Goal: Use online tool/utility: Utilize a website feature to perform a specific function

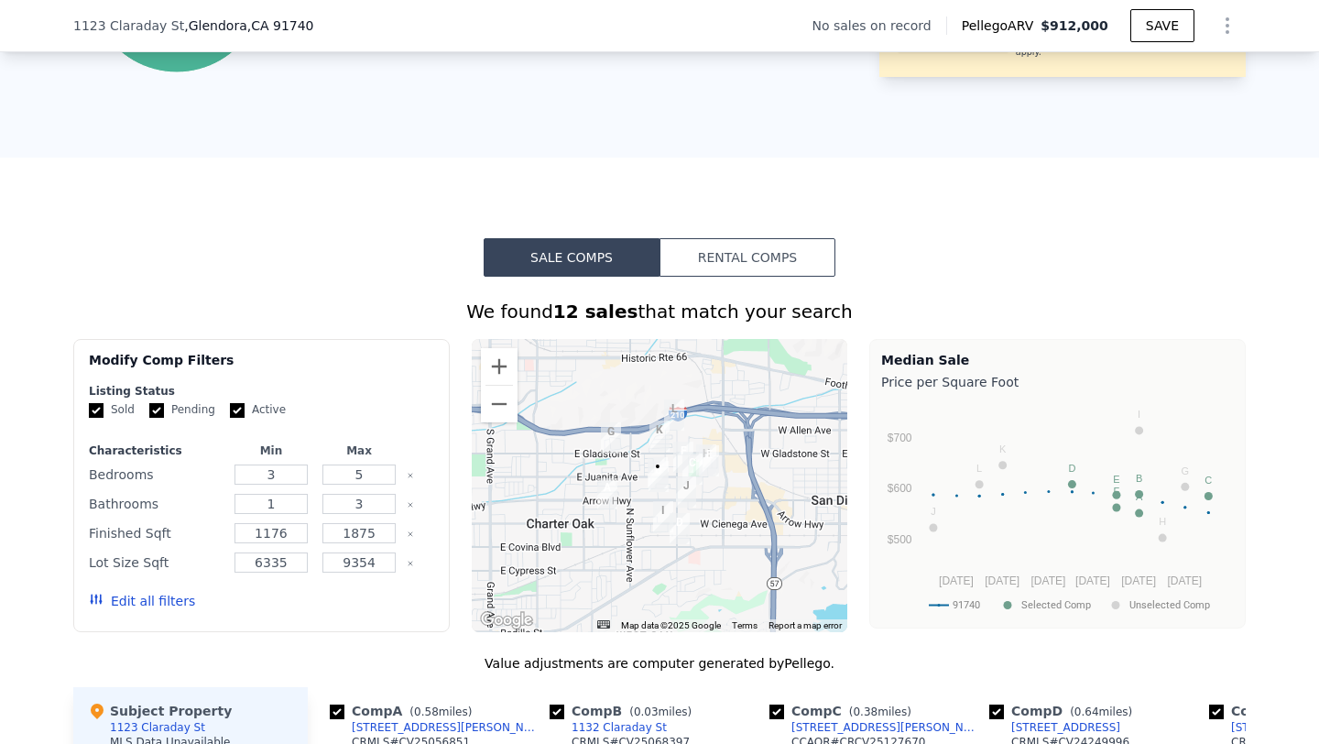
scroll to position [1163, 0]
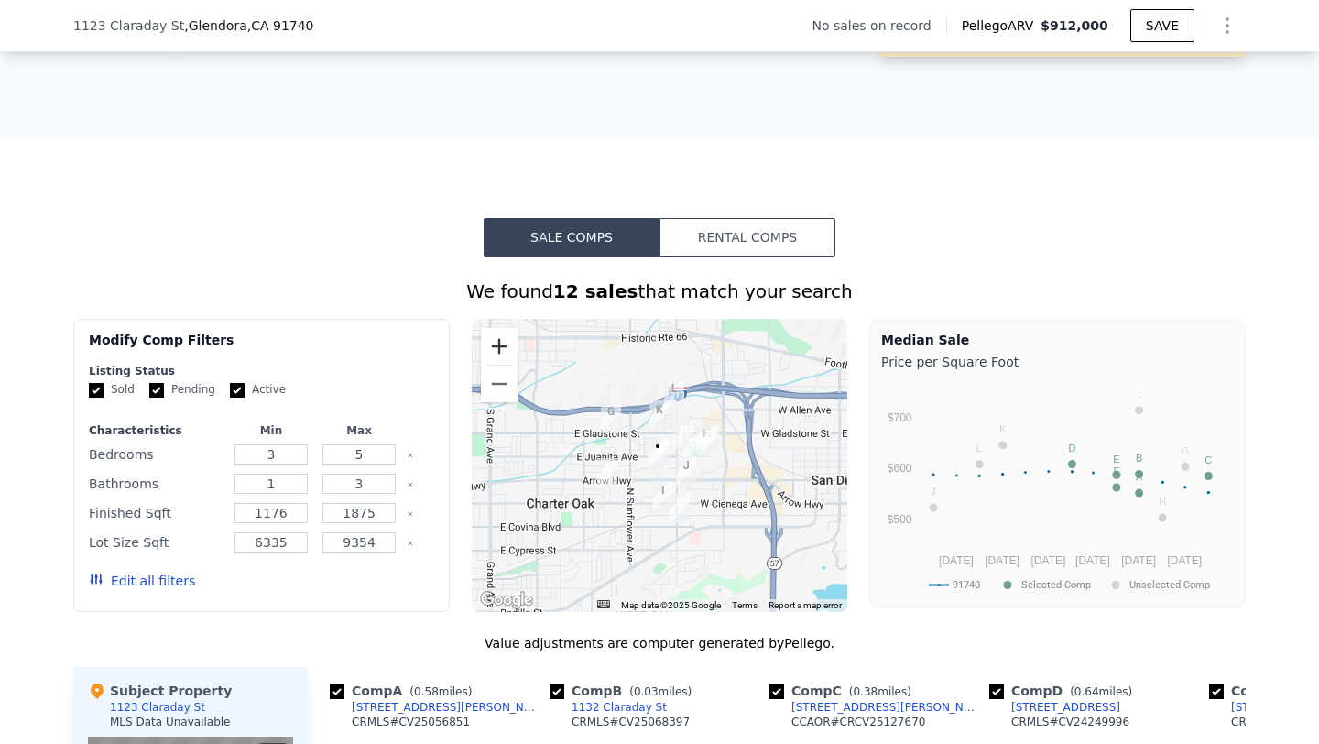
click at [497, 347] on button "Zoom in" at bounding box center [499, 346] width 37 height 37
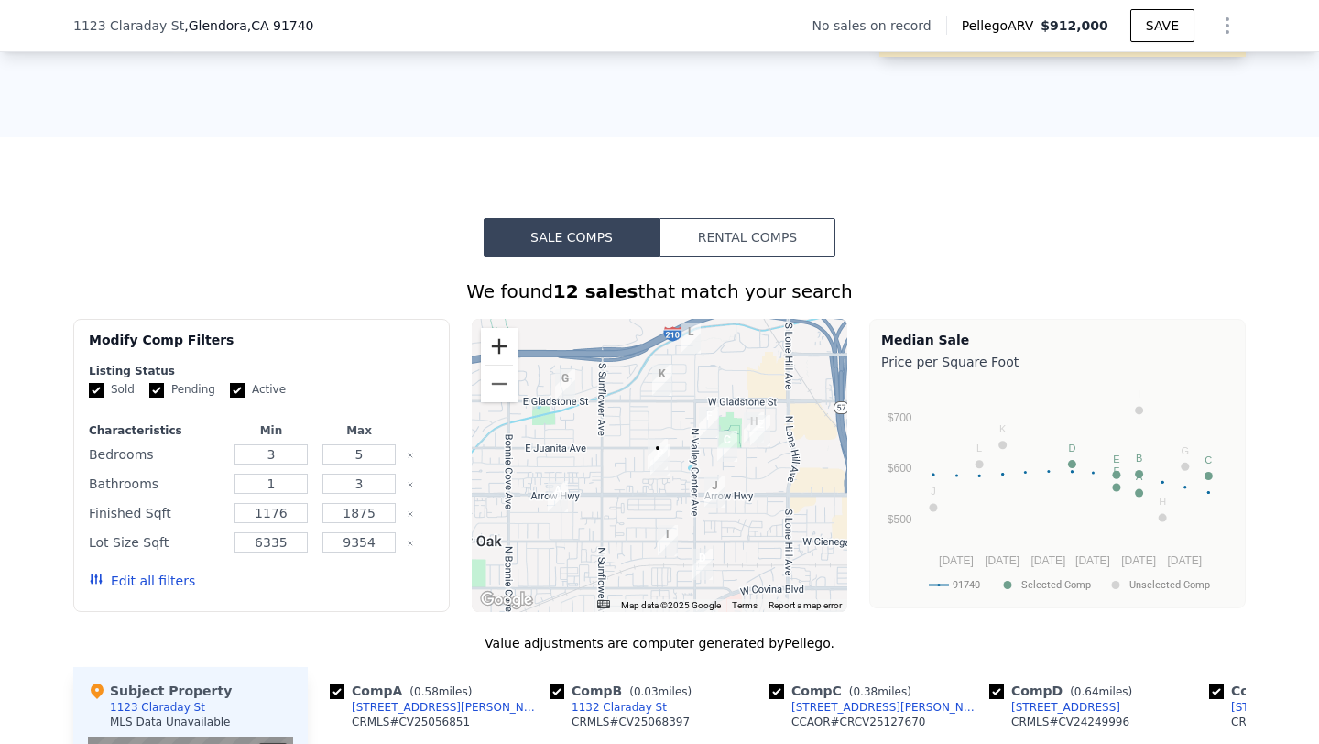
click at [497, 343] on button "Zoom in" at bounding box center [499, 346] width 37 height 37
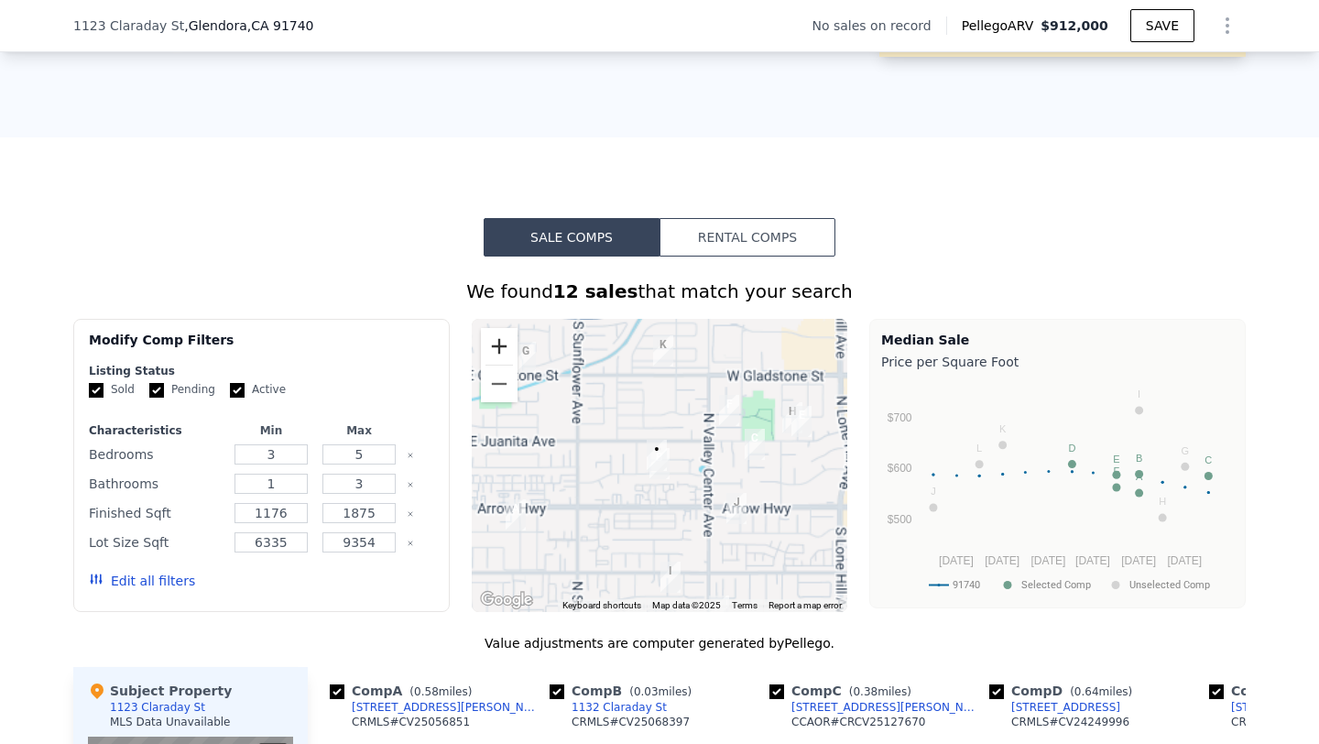
click at [497, 343] on button "Zoom in" at bounding box center [499, 346] width 37 height 37
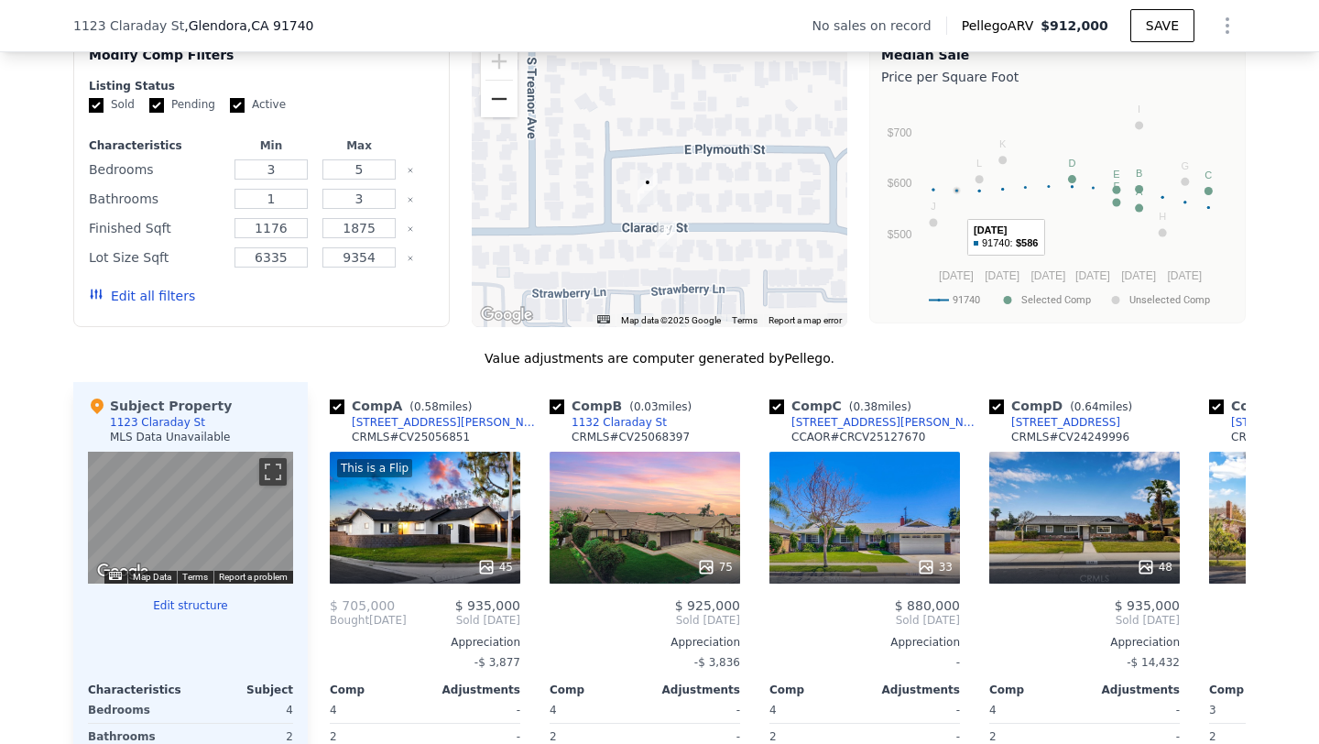
scroll to position [1502, 0]
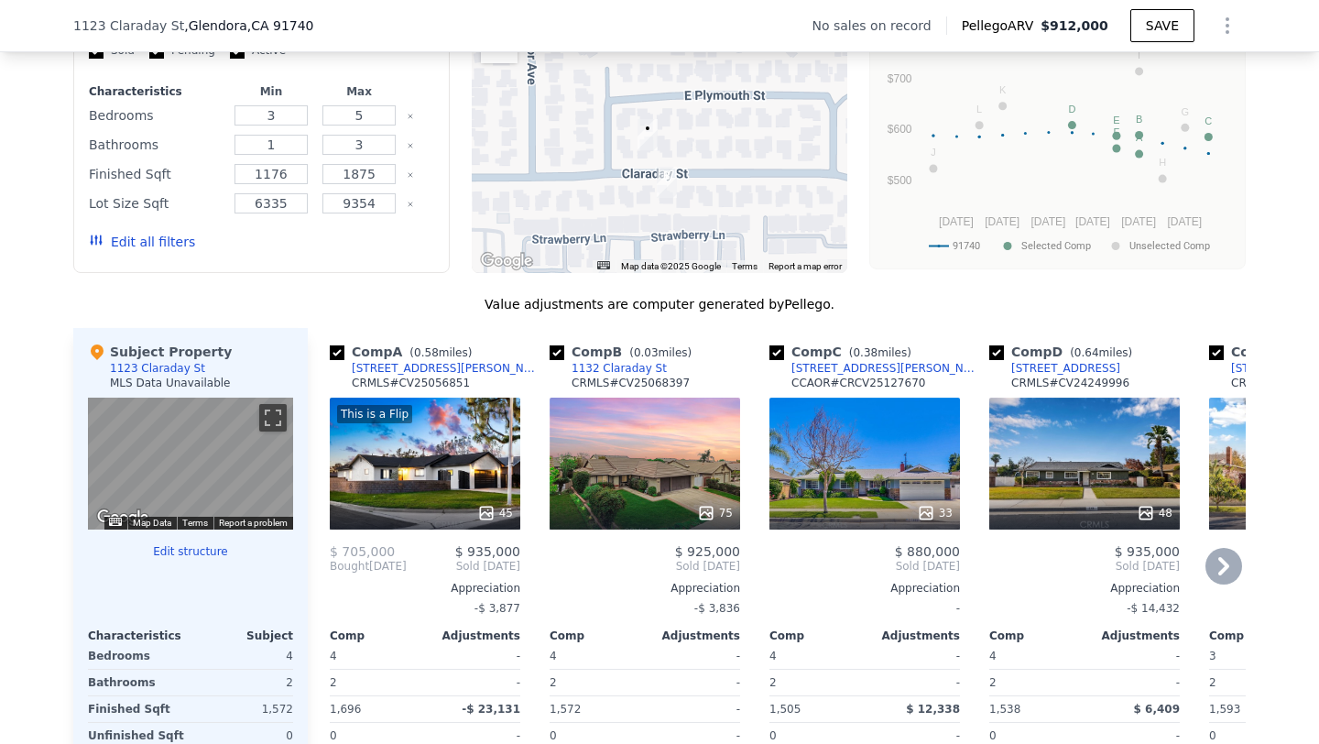
click at [695, 429] on div "75" at bounding box center [645, 464] width 191 height 132
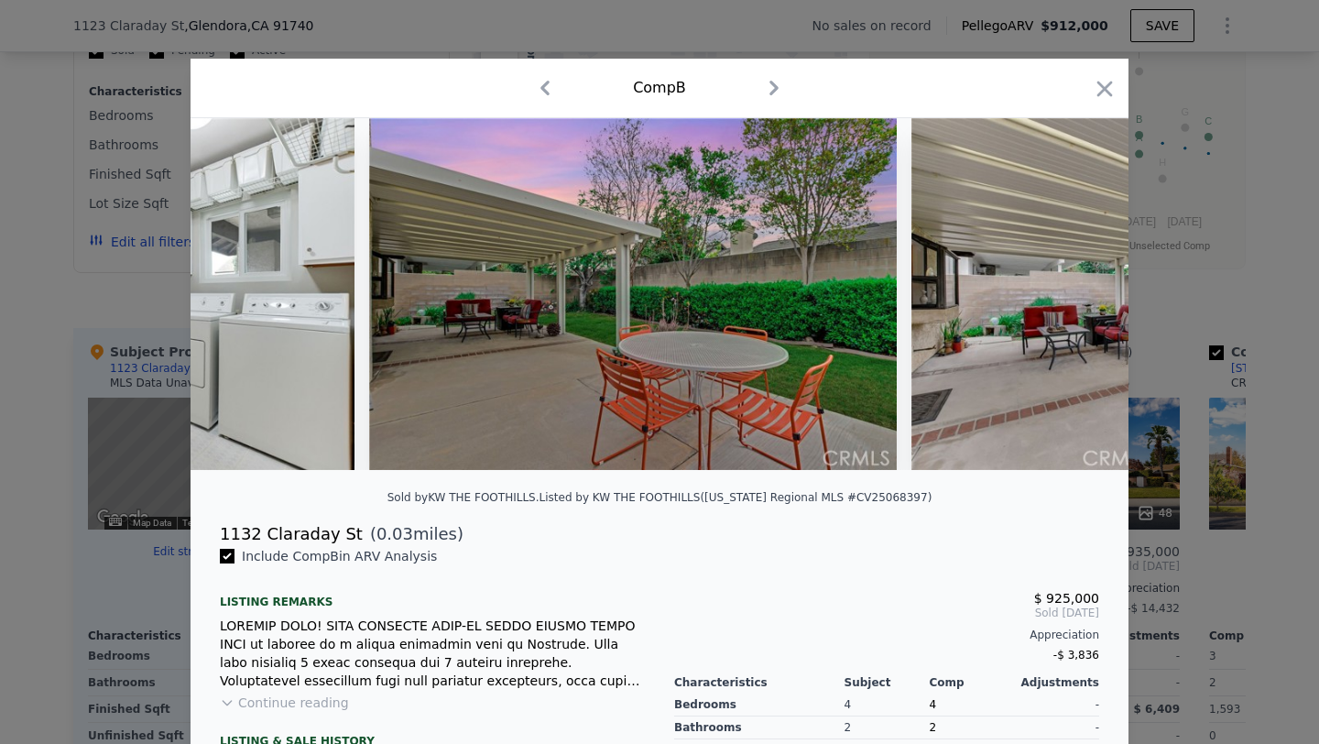
scroll to position [0, 17761]
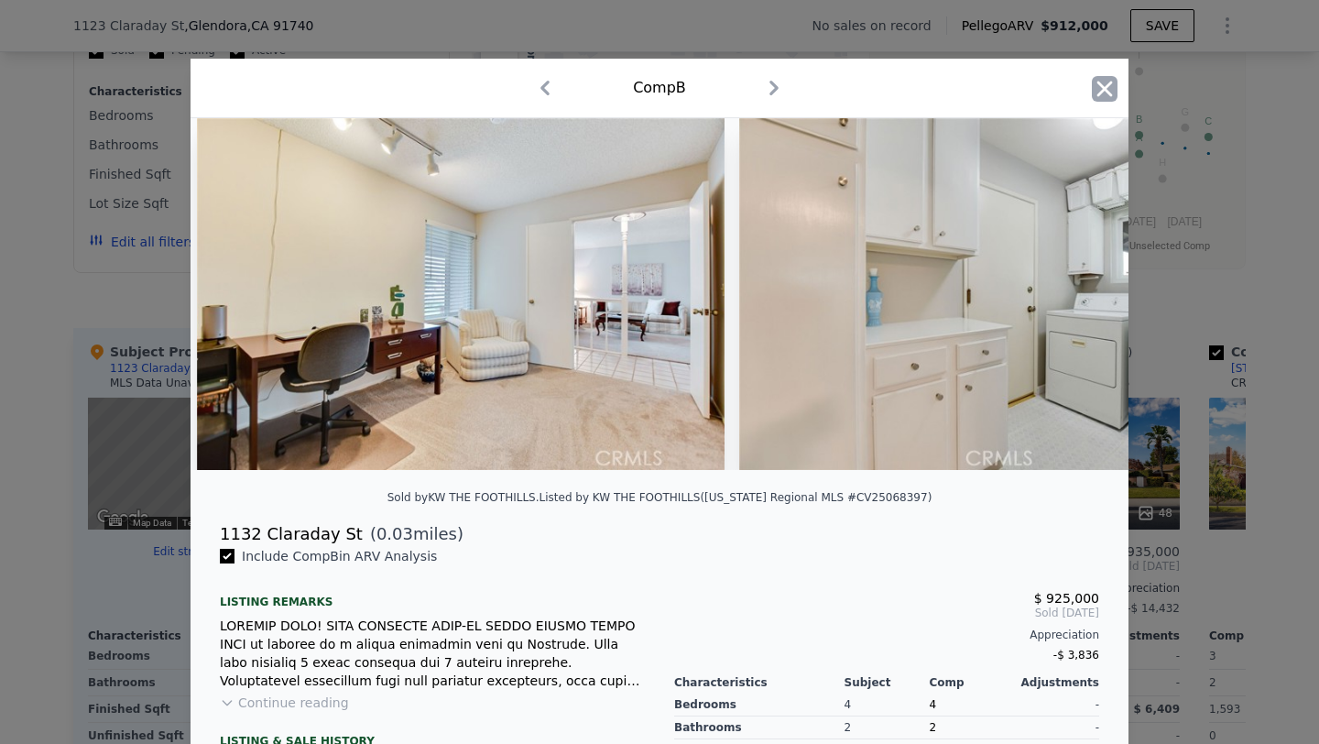
click at [1098, 90] on icon "button" at bounding box center [1105, 89] width 26 height 26
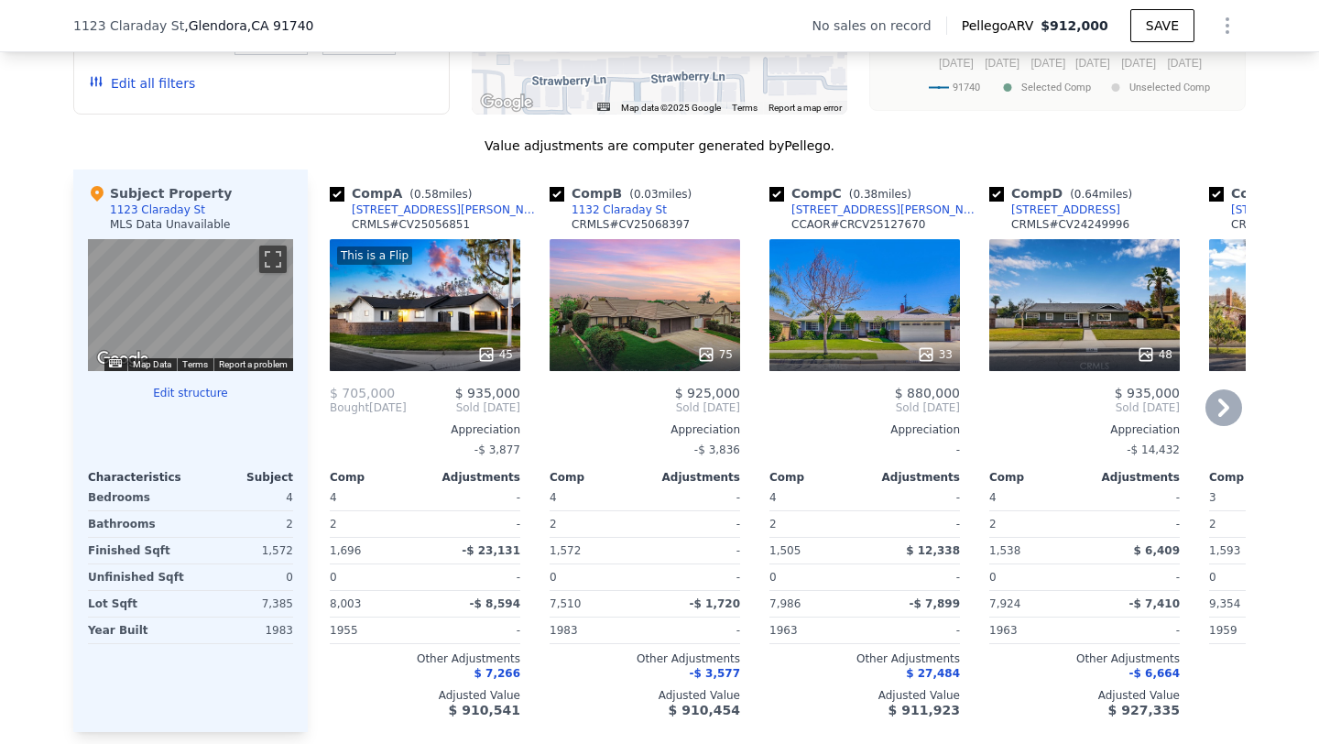
scroll to position [1662, 0]
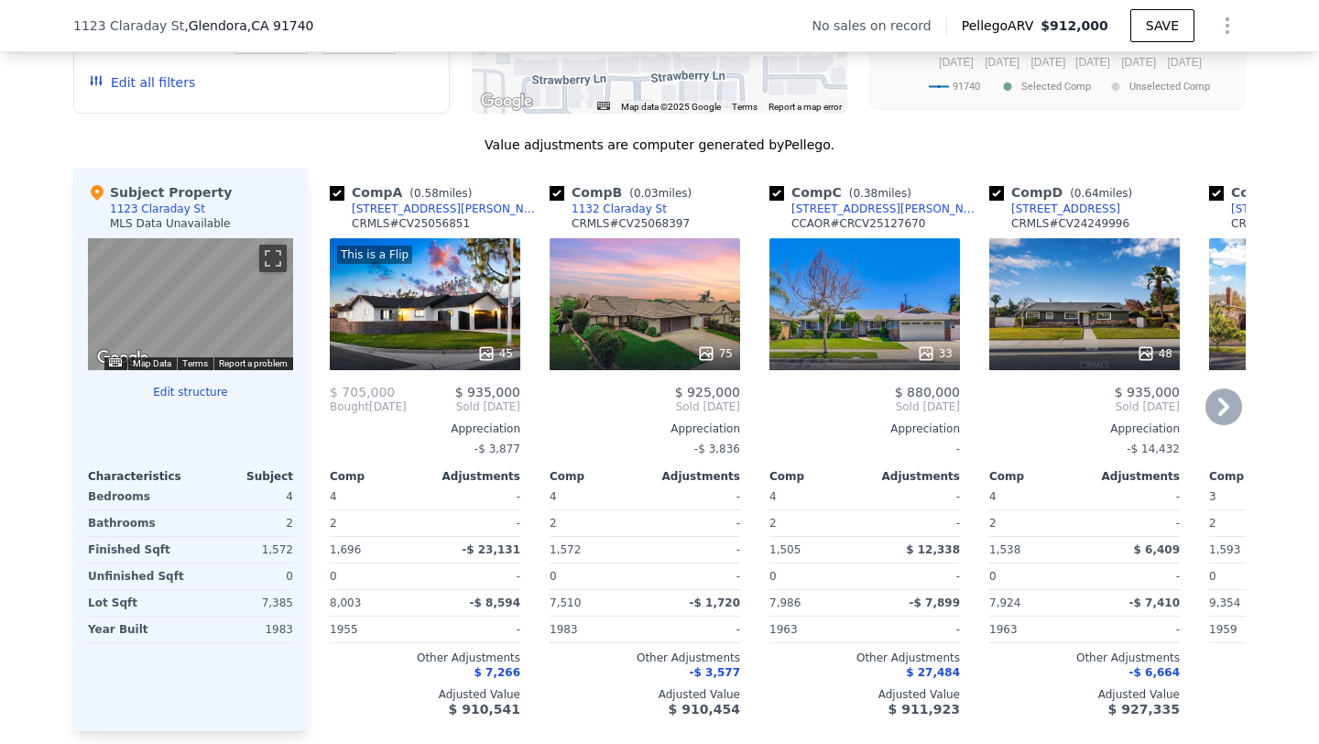
click at [635, 296] on div "75" at bounding box center [645, 304] width 191 height 132
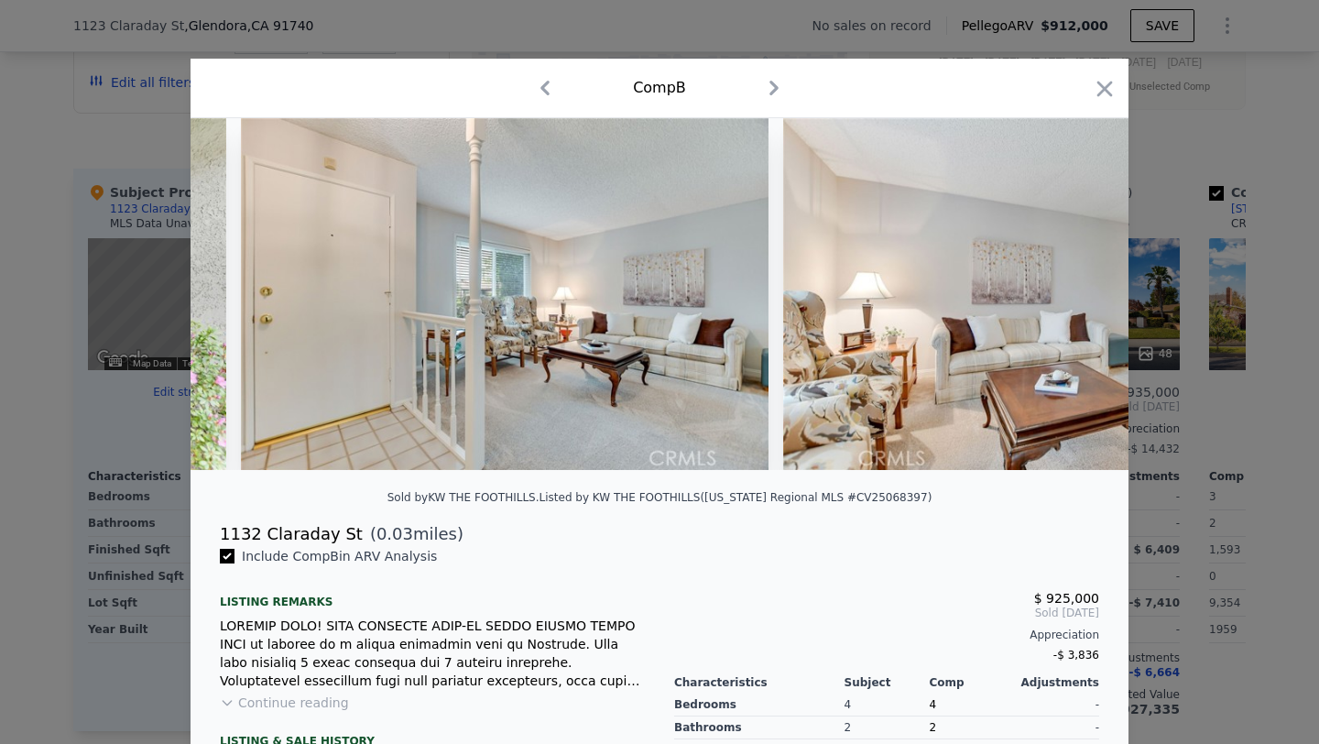
scroll to position [0, 4183]
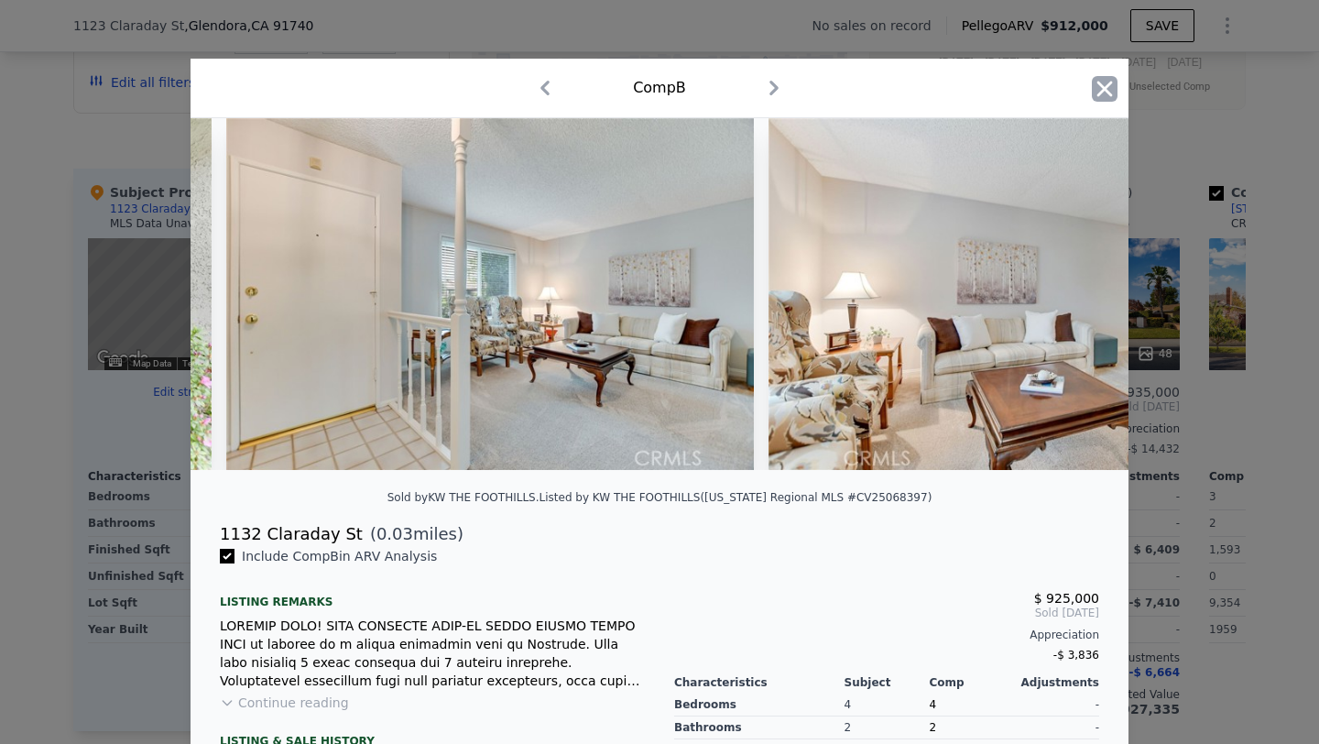
click at [1103, 84] on icon "button" at bounding box center [1105, 89] width 26 height 26
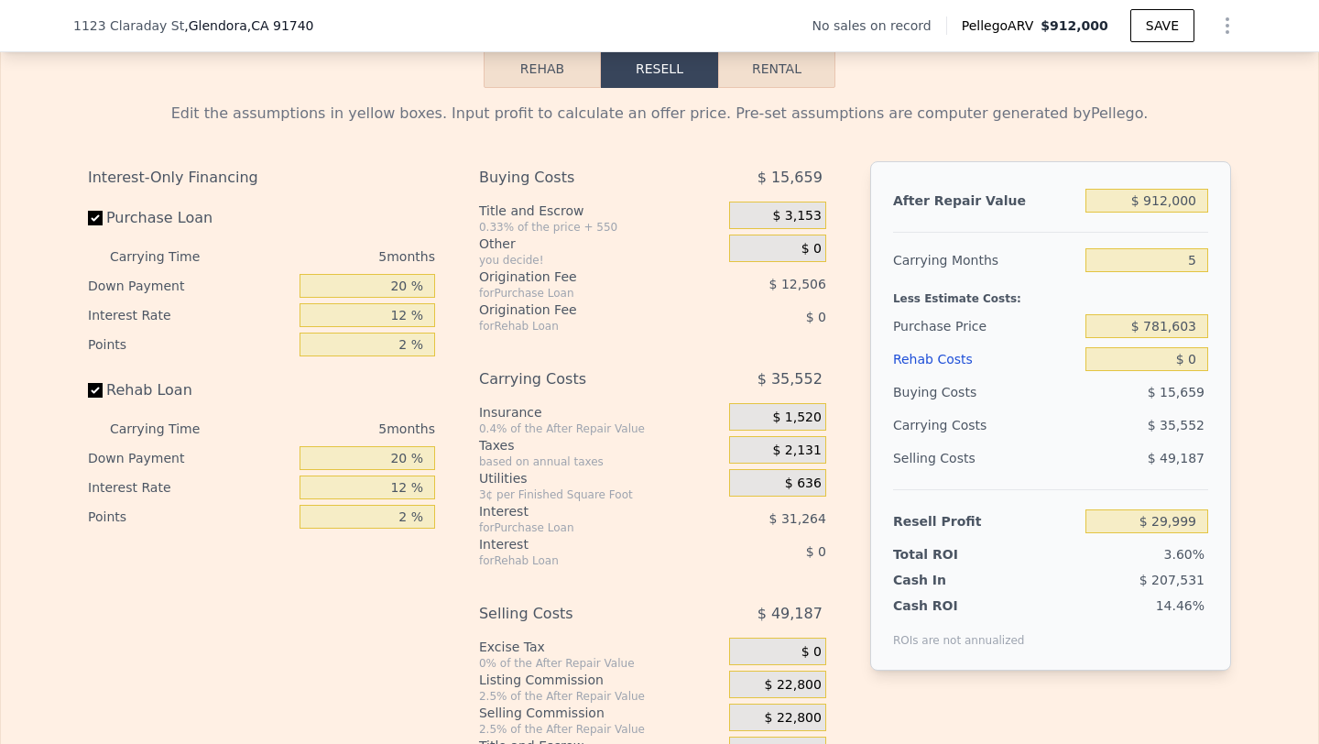
scroll to position [2537, 0]
click at [1158, 207] on input "$ 912,000" at bounding box center [1147, 203] width 123 height 24
type input "$ 9"
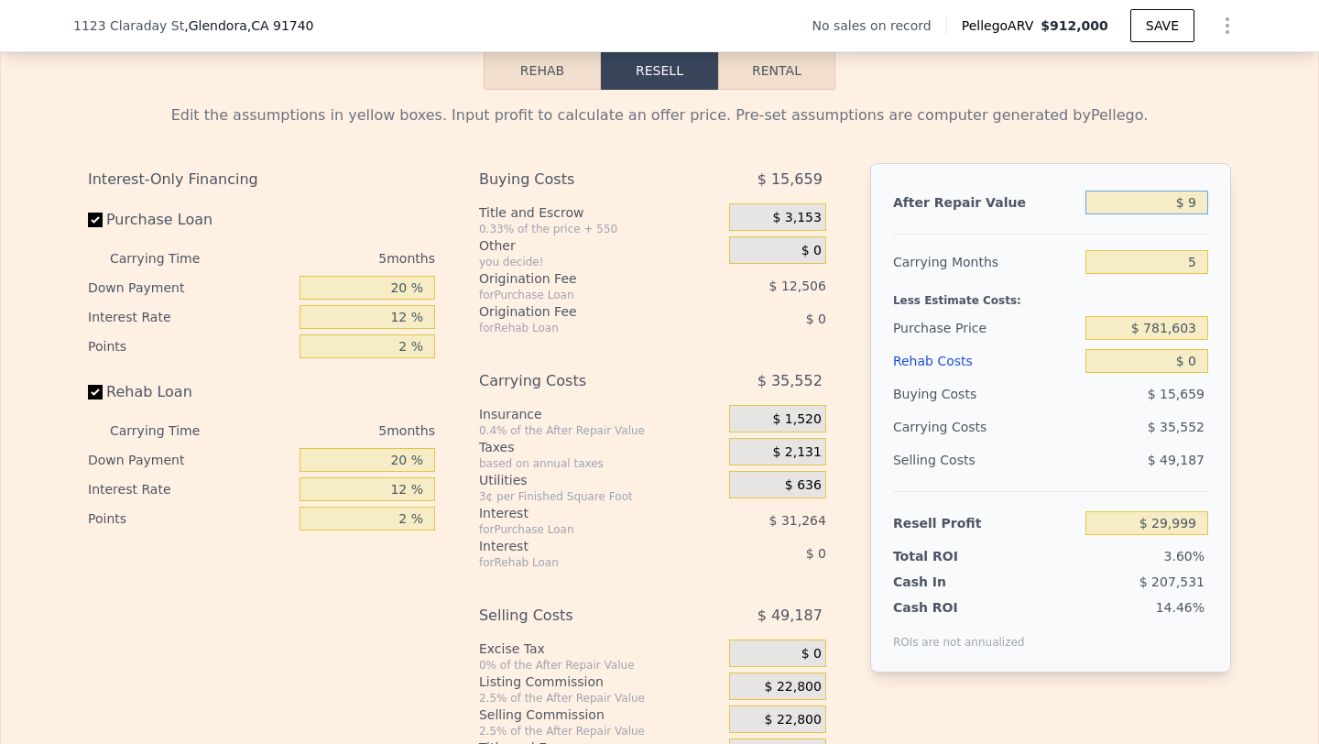
type input "-$ 831,835"
type input "$ 97"
type input "-$ 831,751"
type input "$ 975"
type input "-$ 830,922"
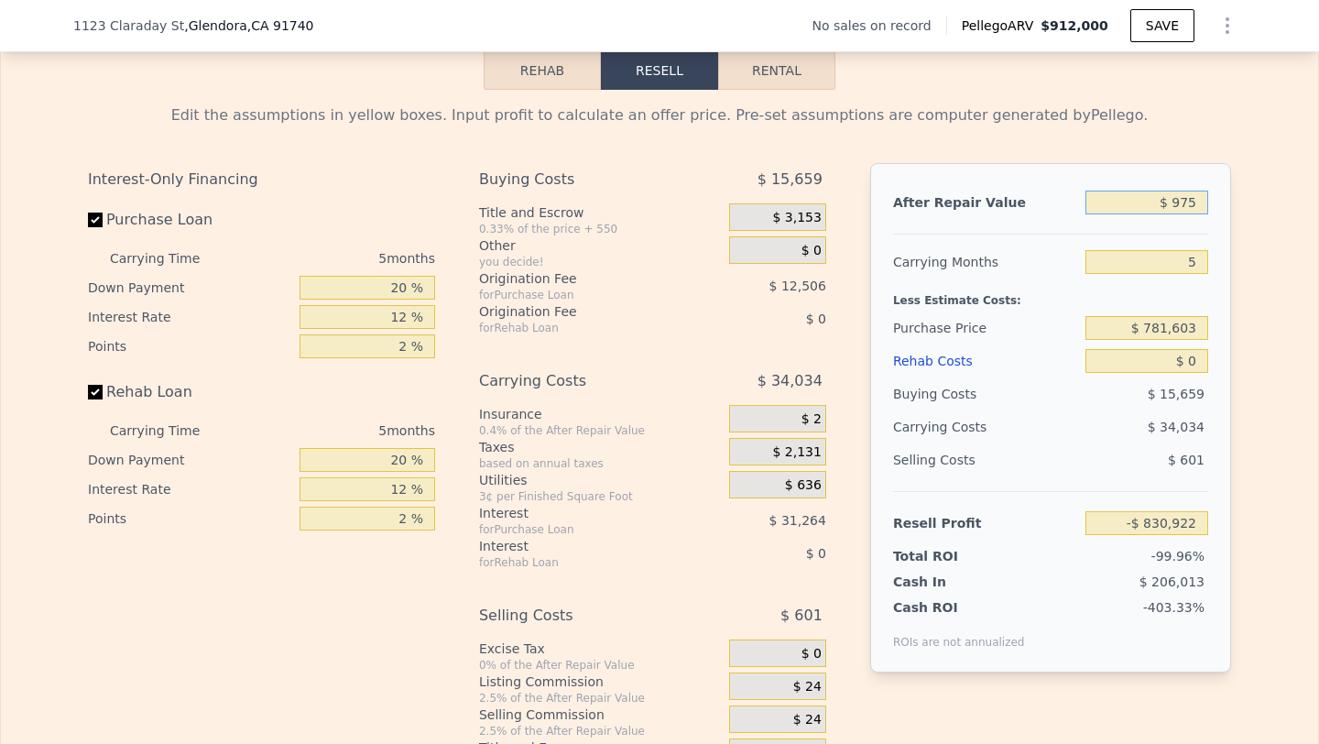
type input "$ 9,750"
type input "-$ 822,630"
type input "$ 97,500"
type input "-$ 739,708"
type input "$ 975,000"
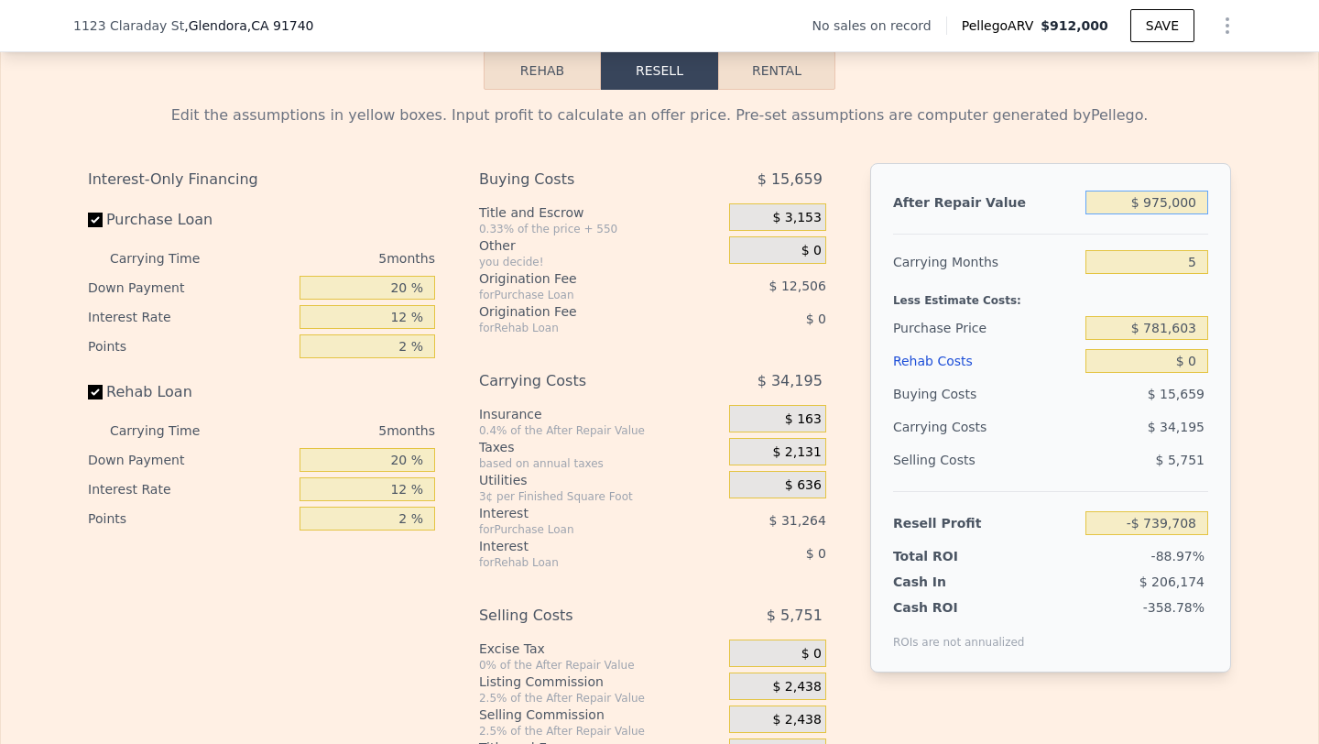
type input "$ 89,534"
type input "$ 975,000"
click at [1196, 260] on input "5" at bounding box center [1147, 262] width 123 height 24
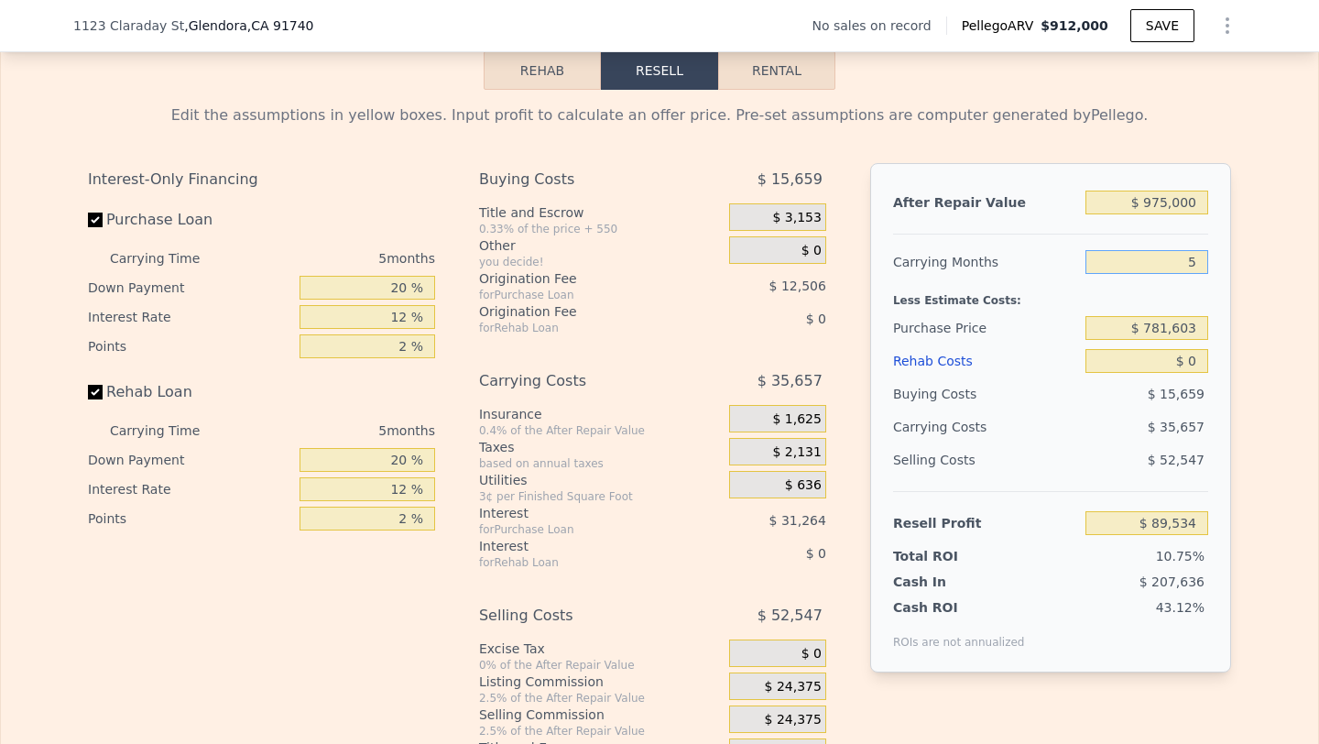
type input "6"
type input "$ 82,403"
type input "6"
click at [1182, 328] on input "$ 781,603" at bounding box center [1147, 328] width 123 height 24
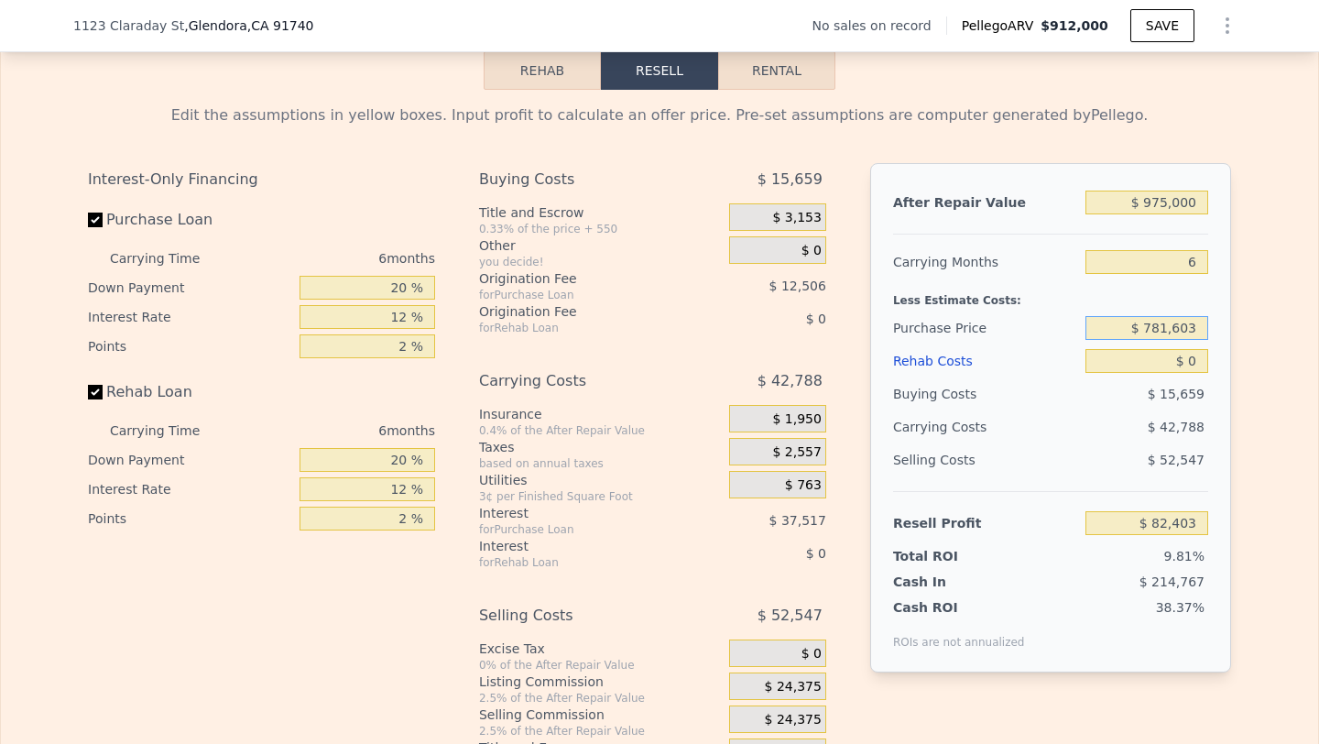
click at [1182, 328] on input "$ 781,603" at bounding box center [1147, 328] width 123 height 24
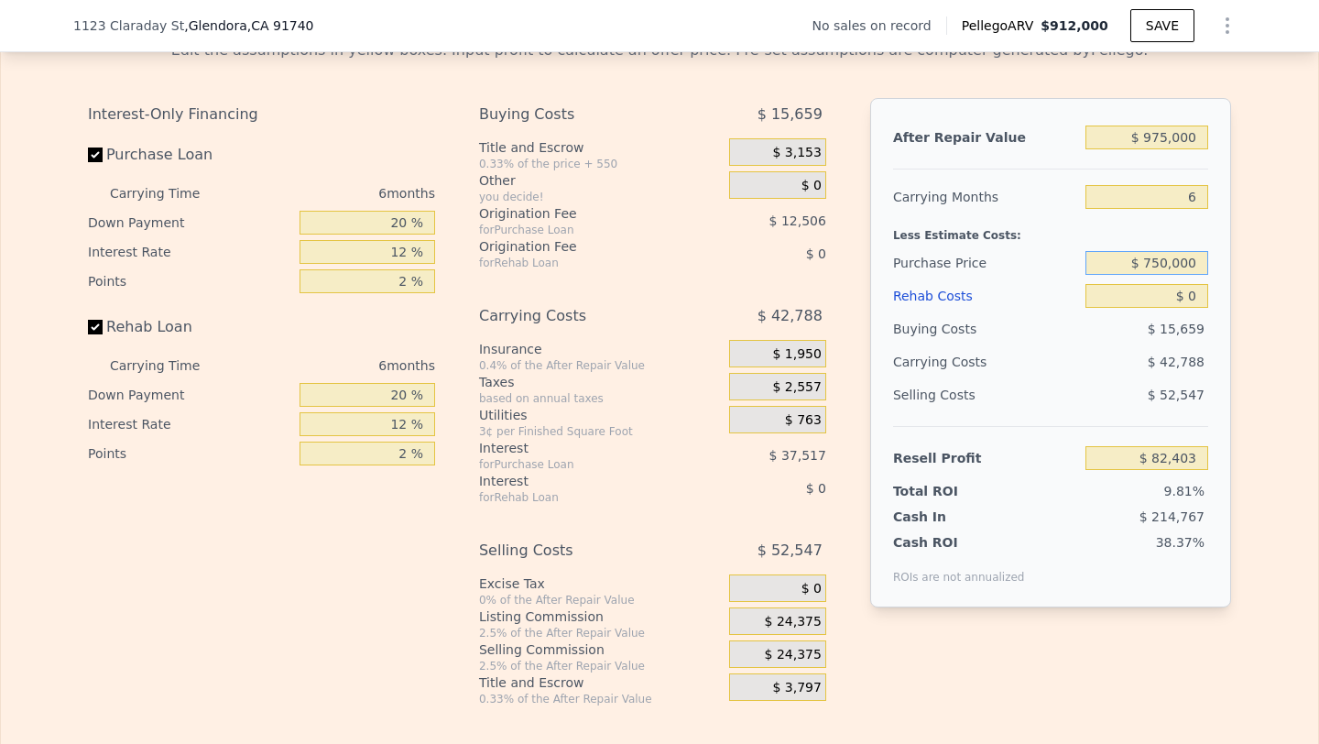
scroll to position [2601, 0]
type input "$ 750,000"
click at [1182, 303] on input "$ 0" at bounding box center [1147, 297] width 123 height 24
type input "$ 116,135"
click at [1184, 303] on input "$ 0" at bounding box center [1147, 297] width 123 height 24
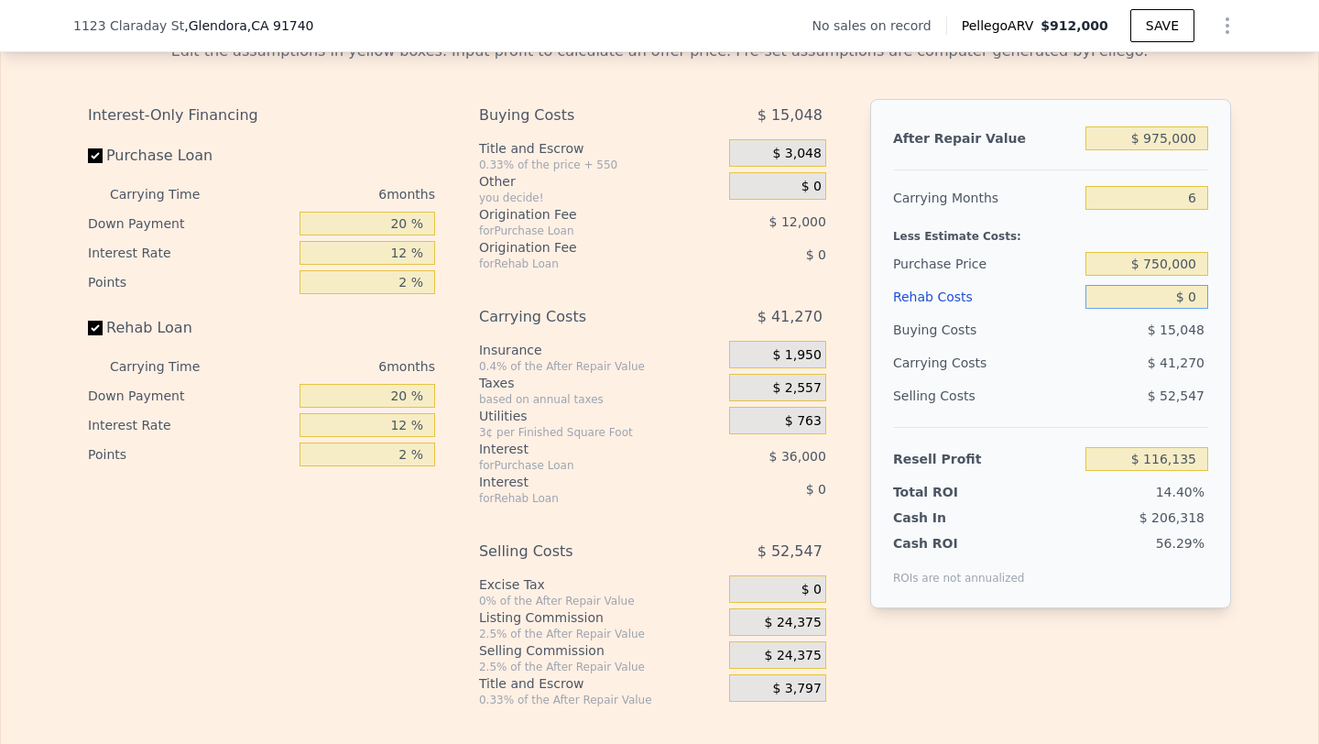
click at [1184, 303] on input "$ 0" at bounding box center [1147, 297] width 123 height 24
type input "$ 12"
type input "$ 116,123"
type input "$ 120"
type input "$ 116,007"
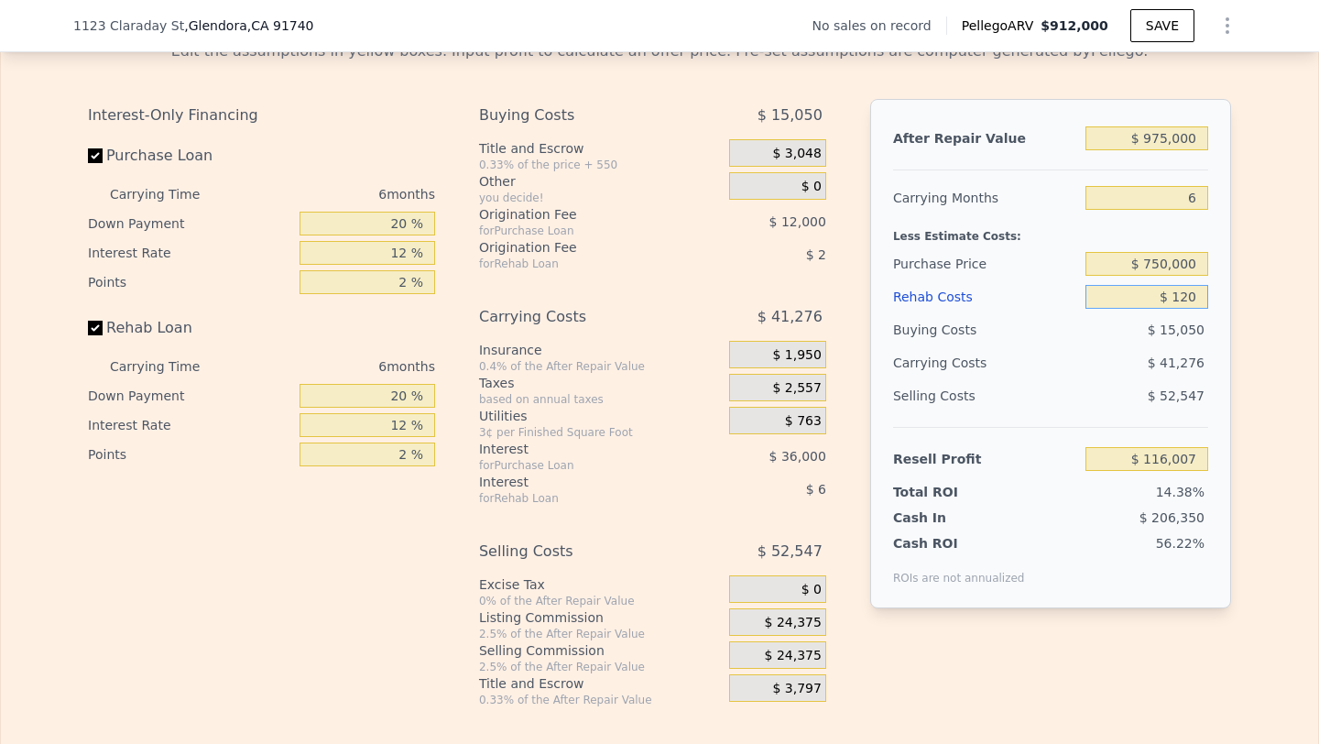
type input "$ 1,200"
type input "$ 114,856"
type input "$ 12,000"
type input "$ 103,367"
type input "$ 120,000"
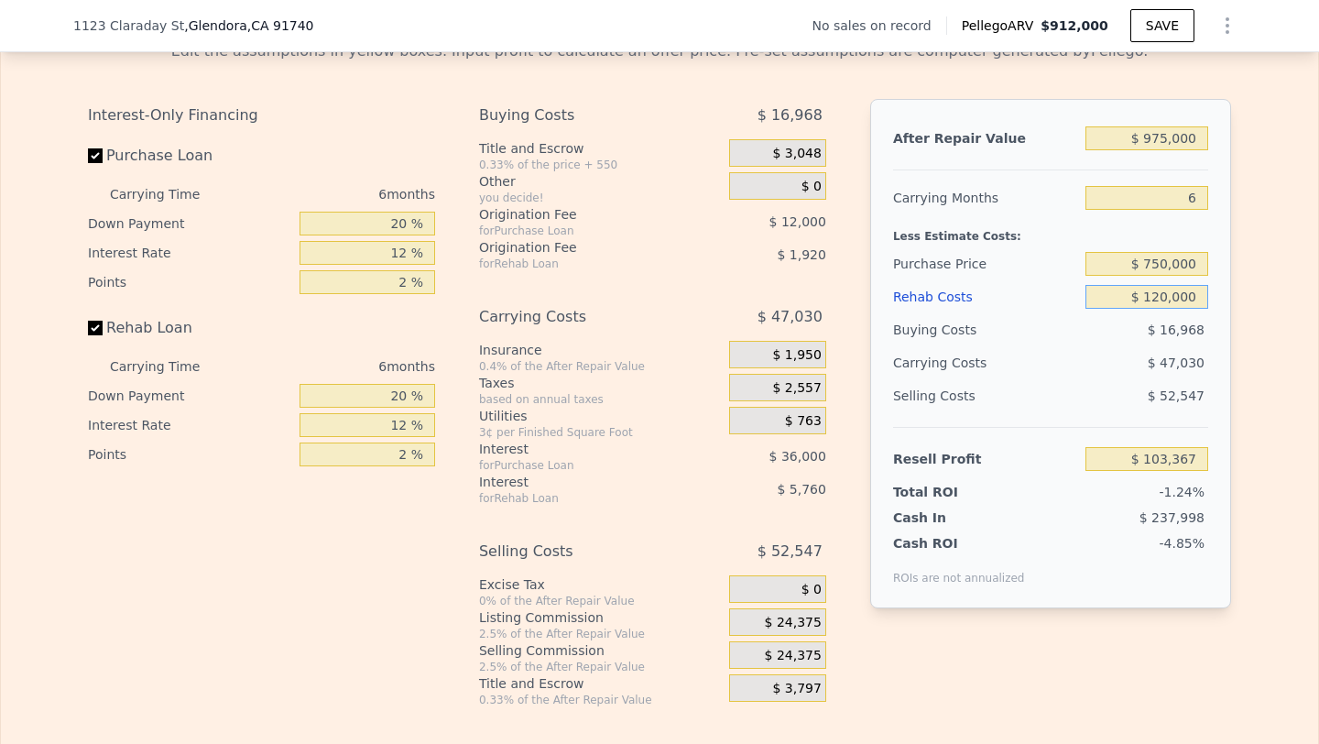
type input "-$ 11,545"
type input "$ 120,000"
click at [1103, 355] on div "$ 47,030" at bounding box center [1111, 362] width 193 height 33
click at [799, 655] on span "$ 24,375" at bounding box center [793, 656] width 57 height 16
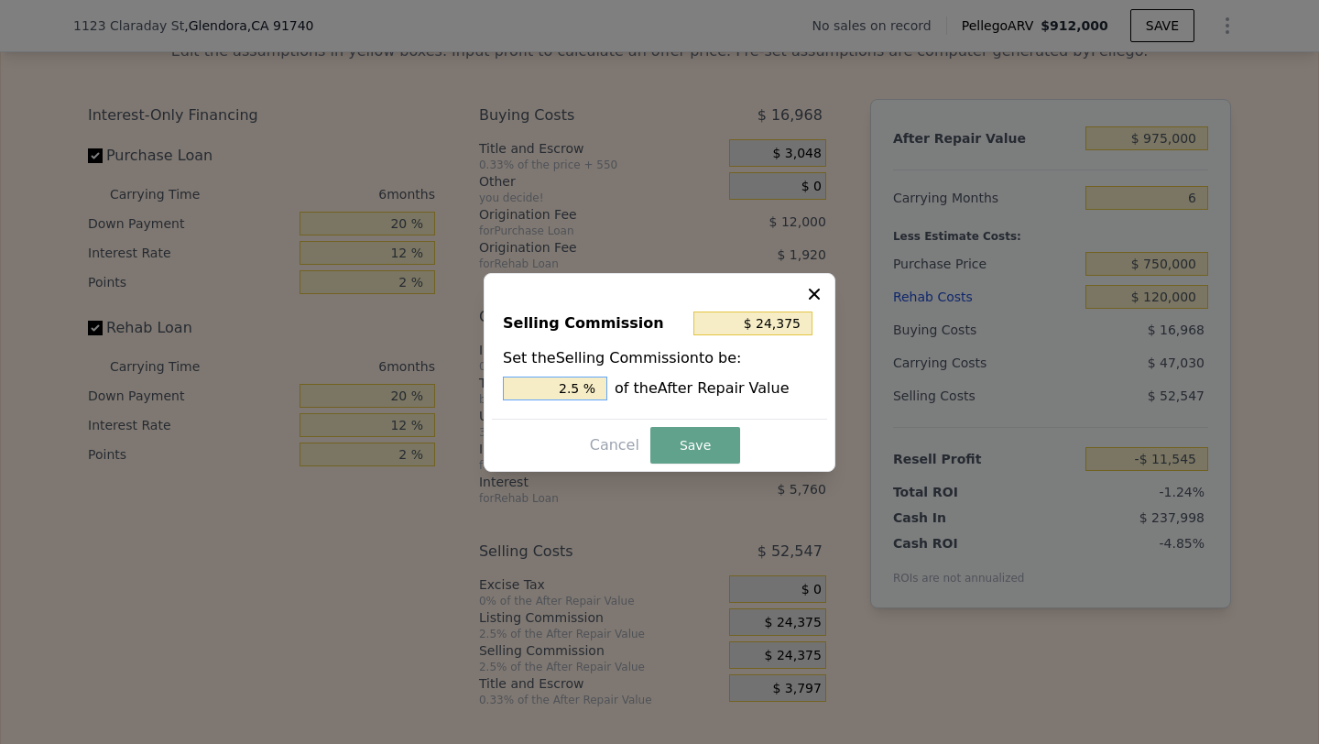
click at [547, 382] on input "2.5 %" at bounding box center [555, 389] width 104 height 24
type input "$ 0"
type input "0 %"
click at [692, 448] on button "Save" at bounding box center [695, 445] width 90 height 37
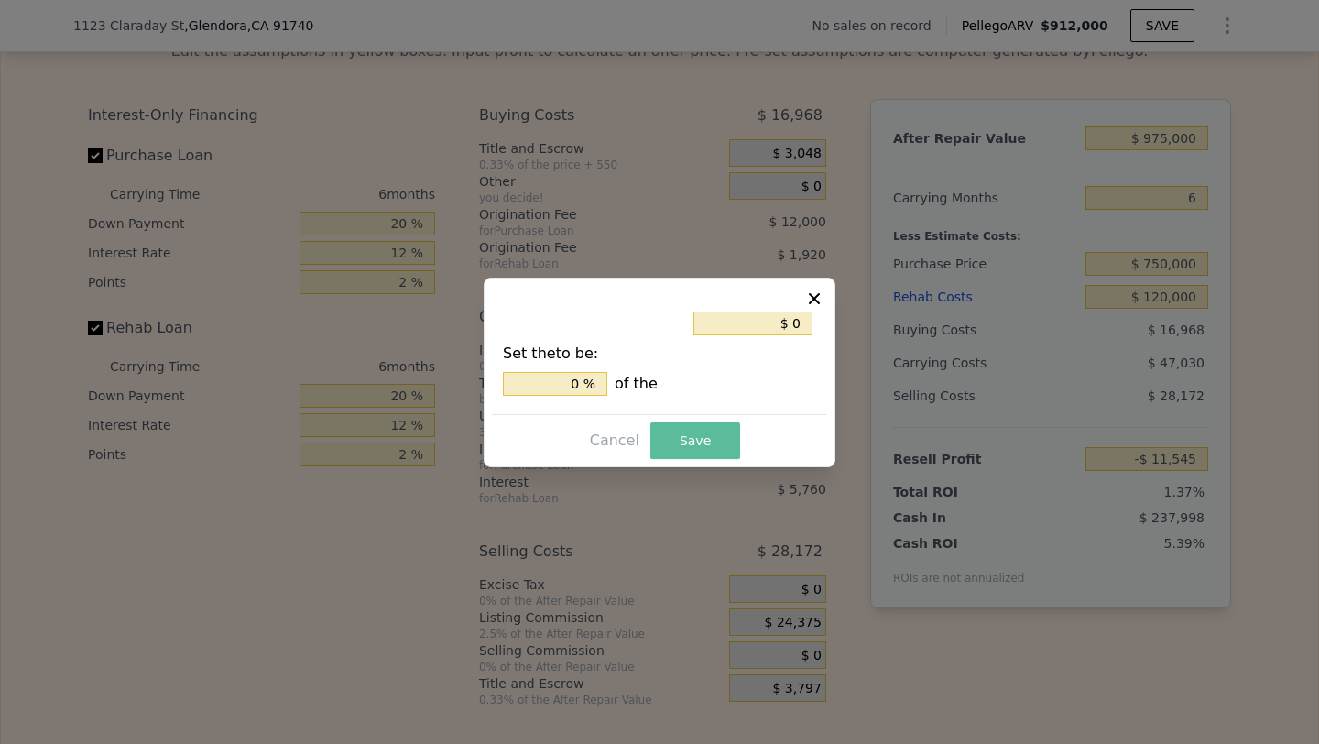
type input "$ 12,830"
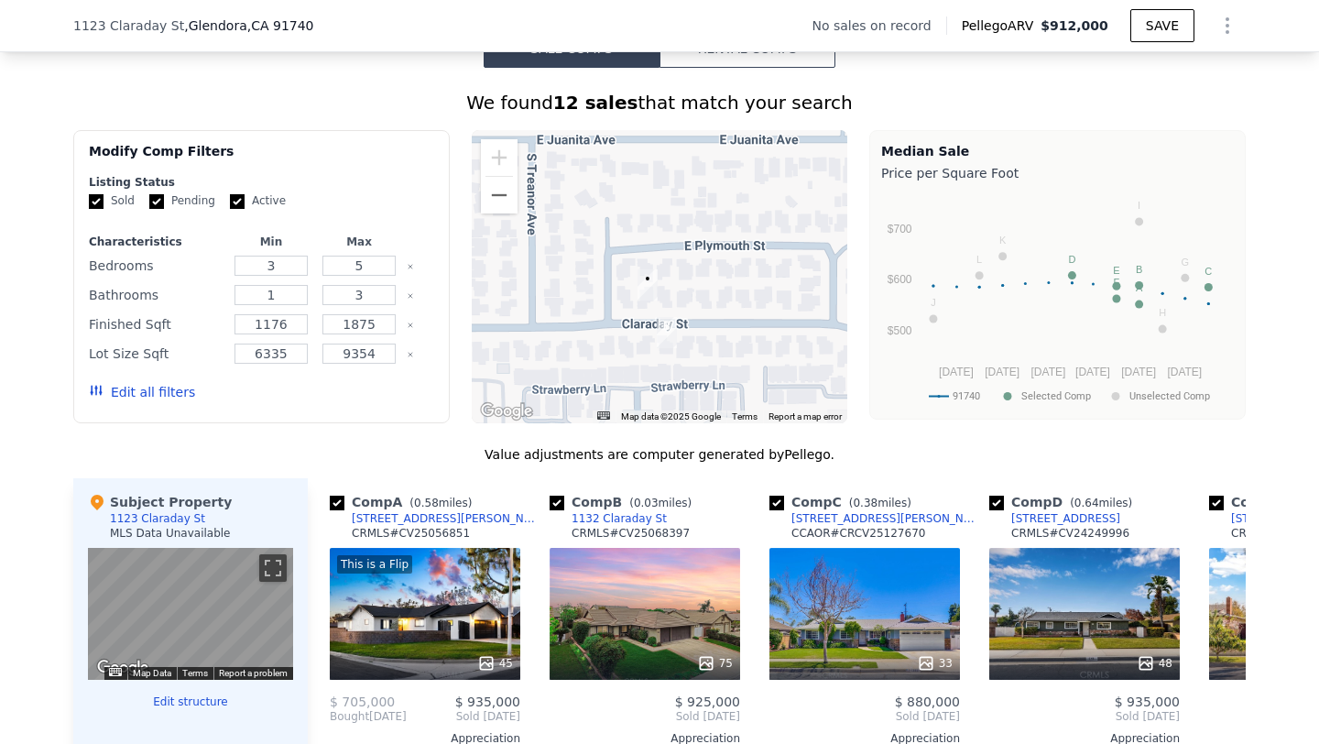
scroll to position [1349, 0]
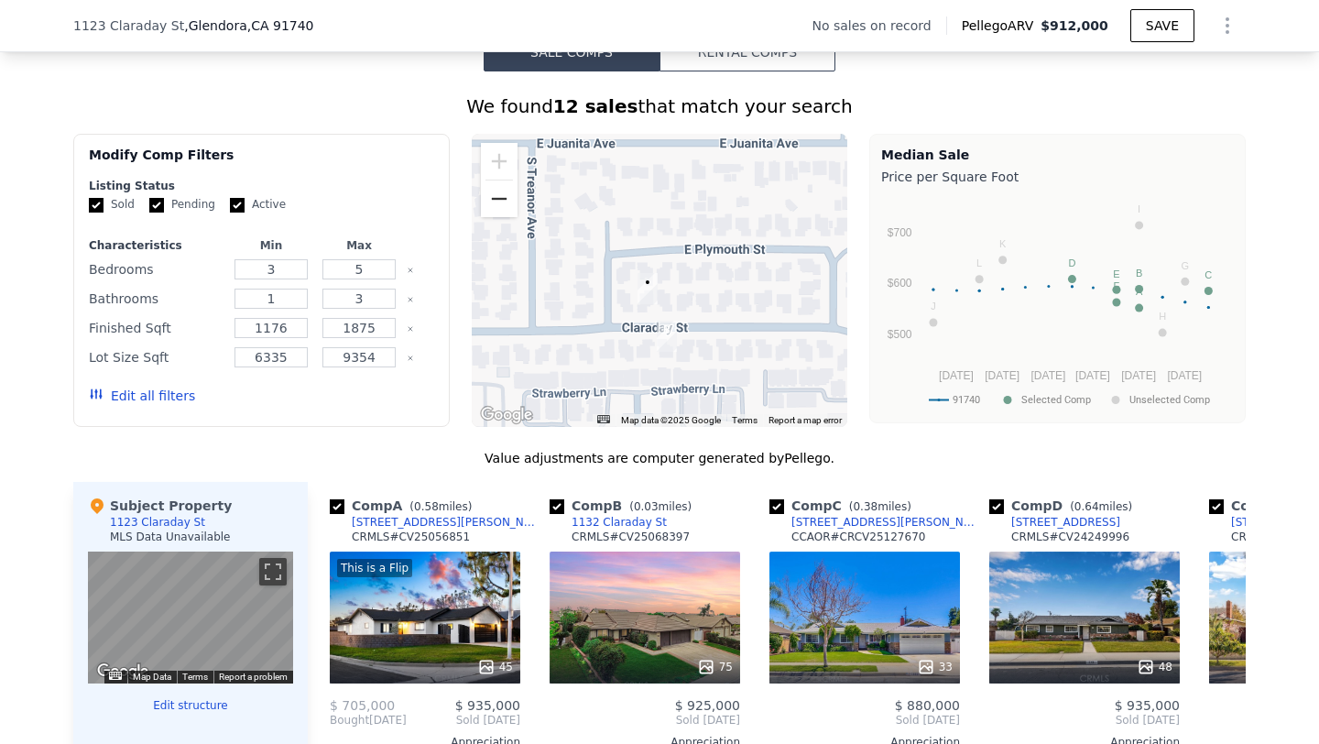
click at [504, 205] on button "Zoom out" at bounding box center [499, 198] width 37 height 37
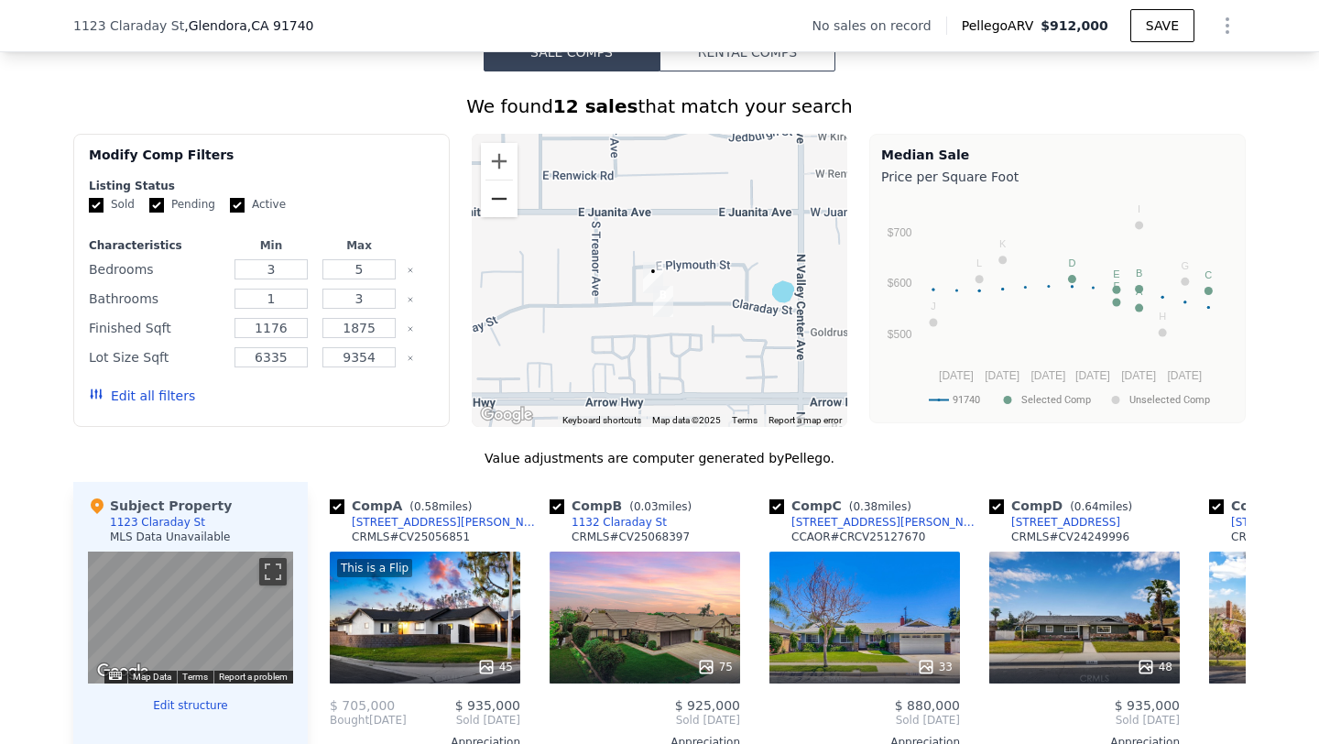
click at [504, 205] on button "Zoom out" at bounding box center [499, 198] width 37 height 37
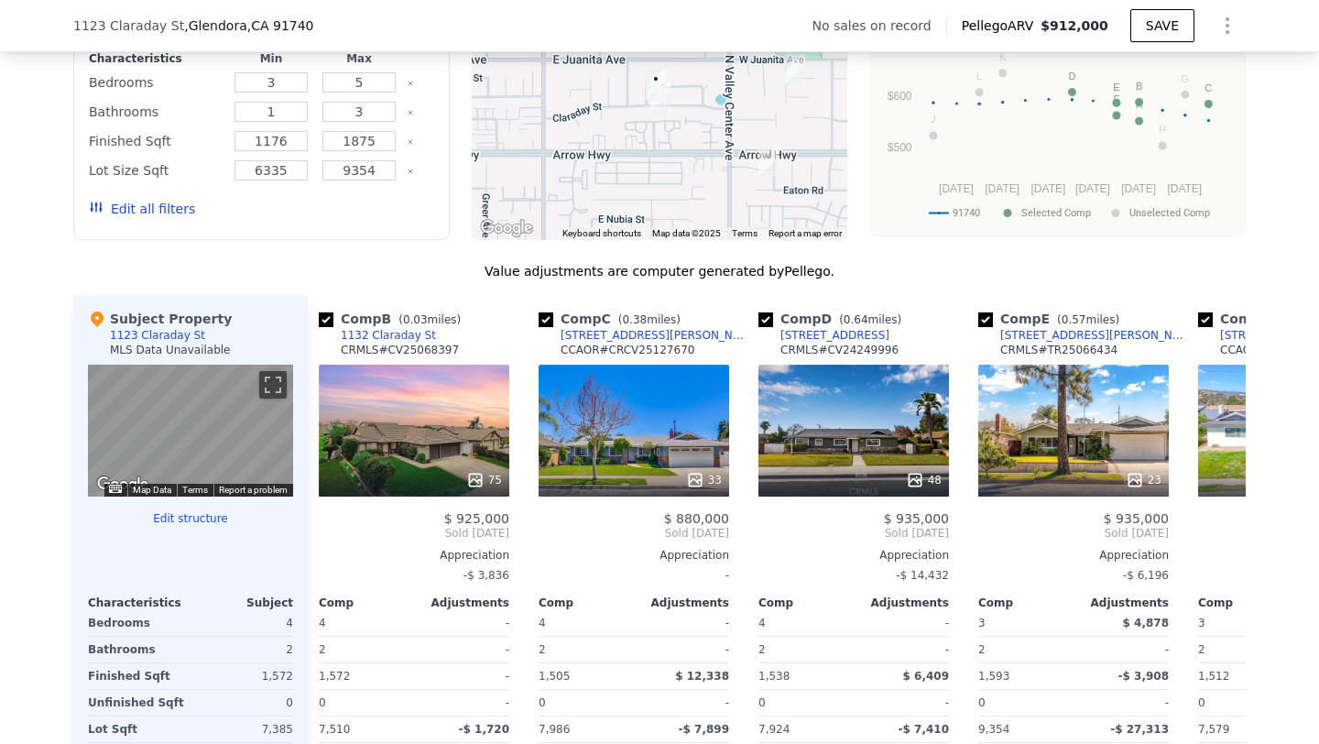
scroll to position [0, 213]
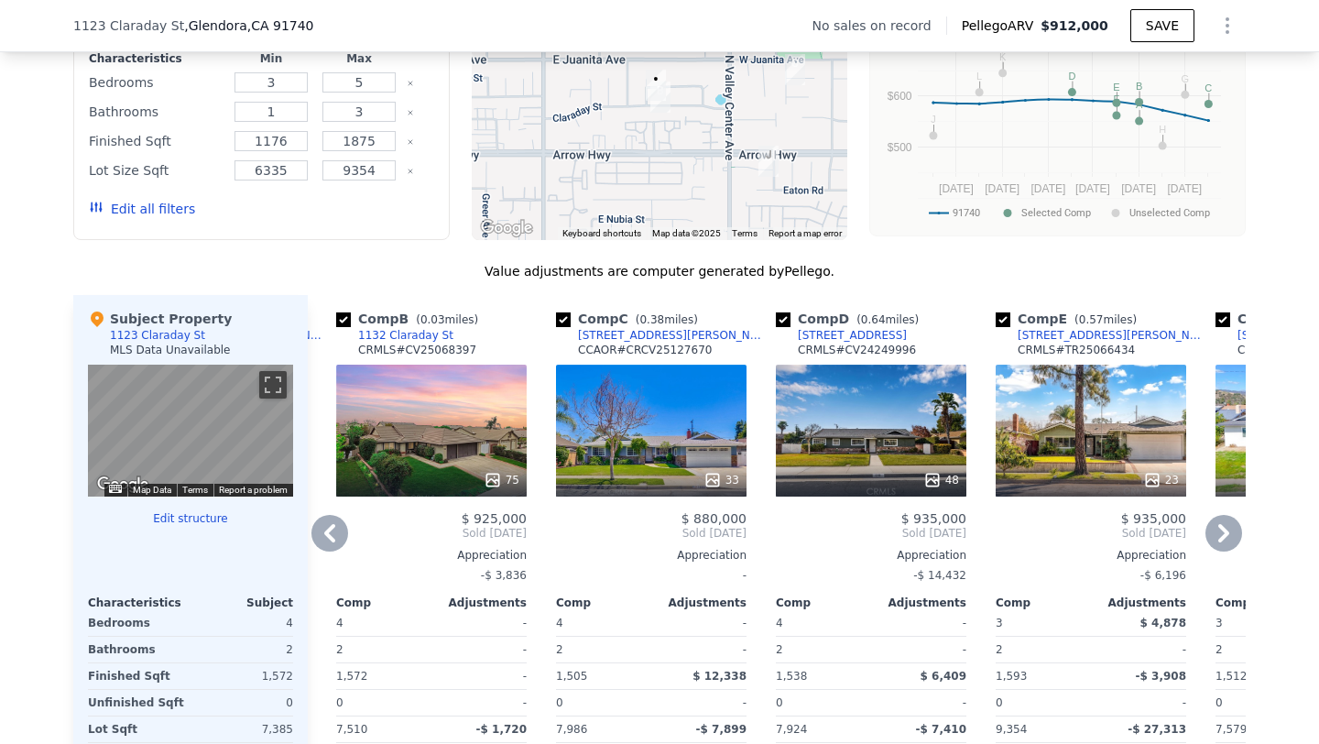
click at [669, 450] on div "33" at bounding box center [651, 431] width 191 height 132
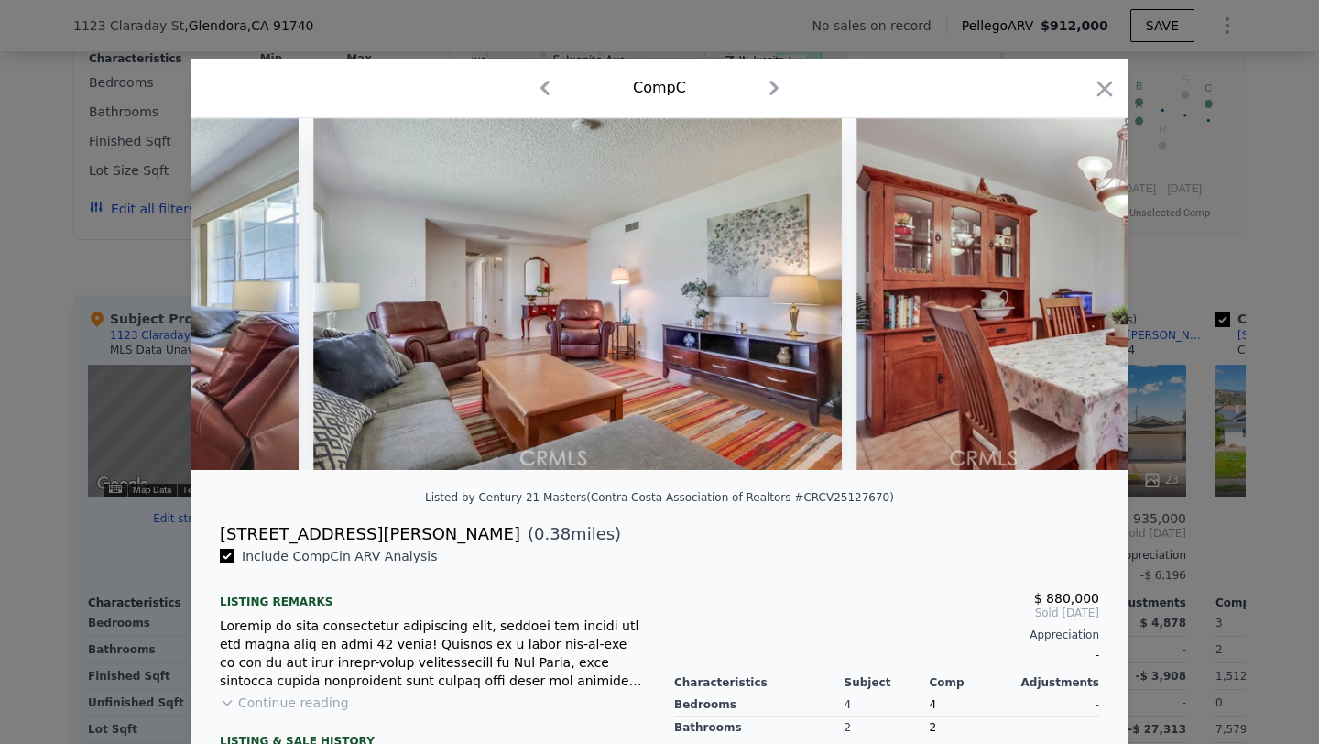
scroll to position [0, 2069]
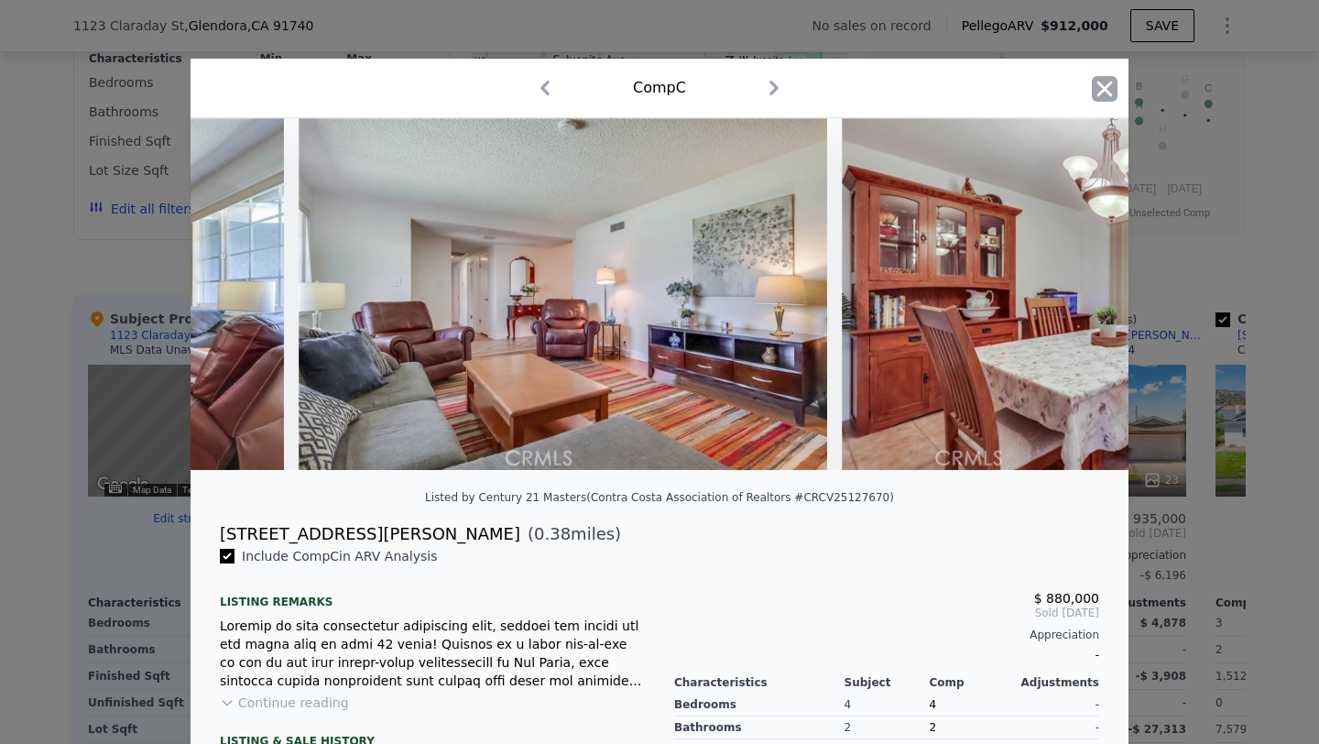
click at [1098, 84] on icon "button" at bounding box center [1105, 89] width 26 height 26
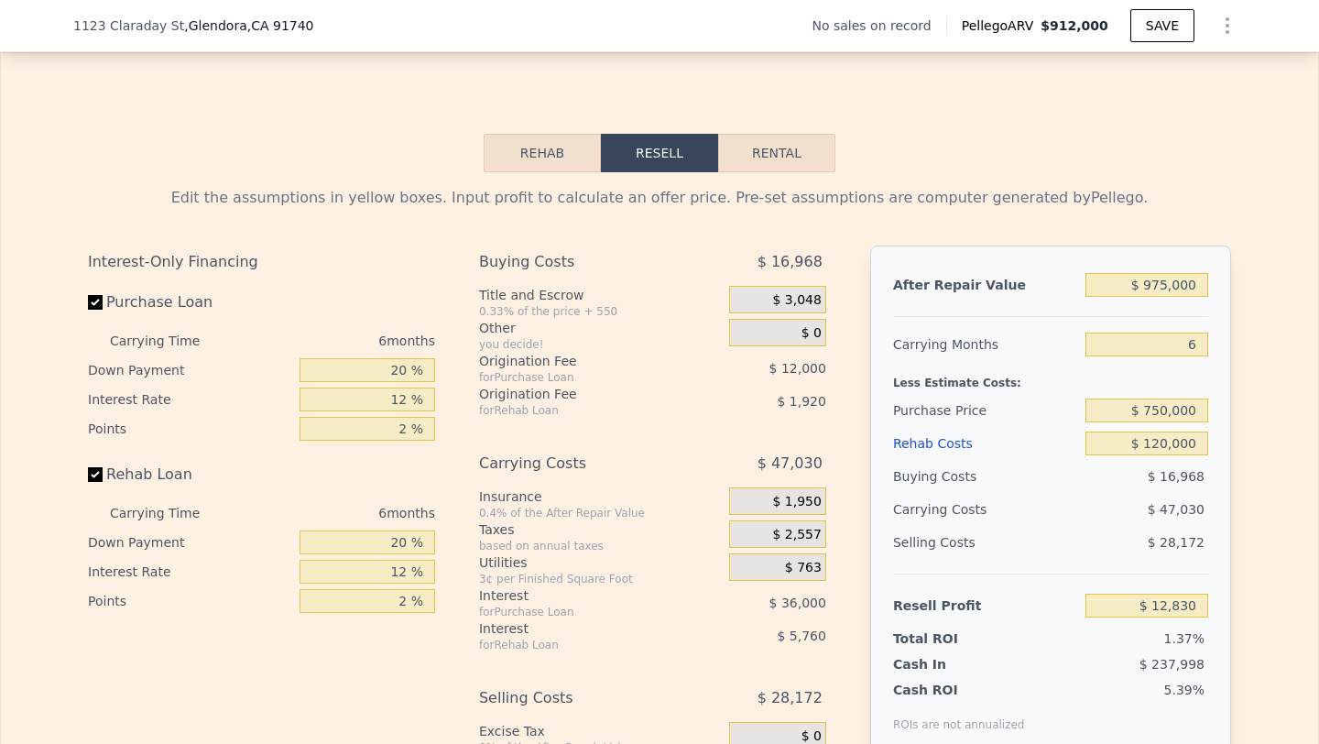
scroll to position [2511, 0]
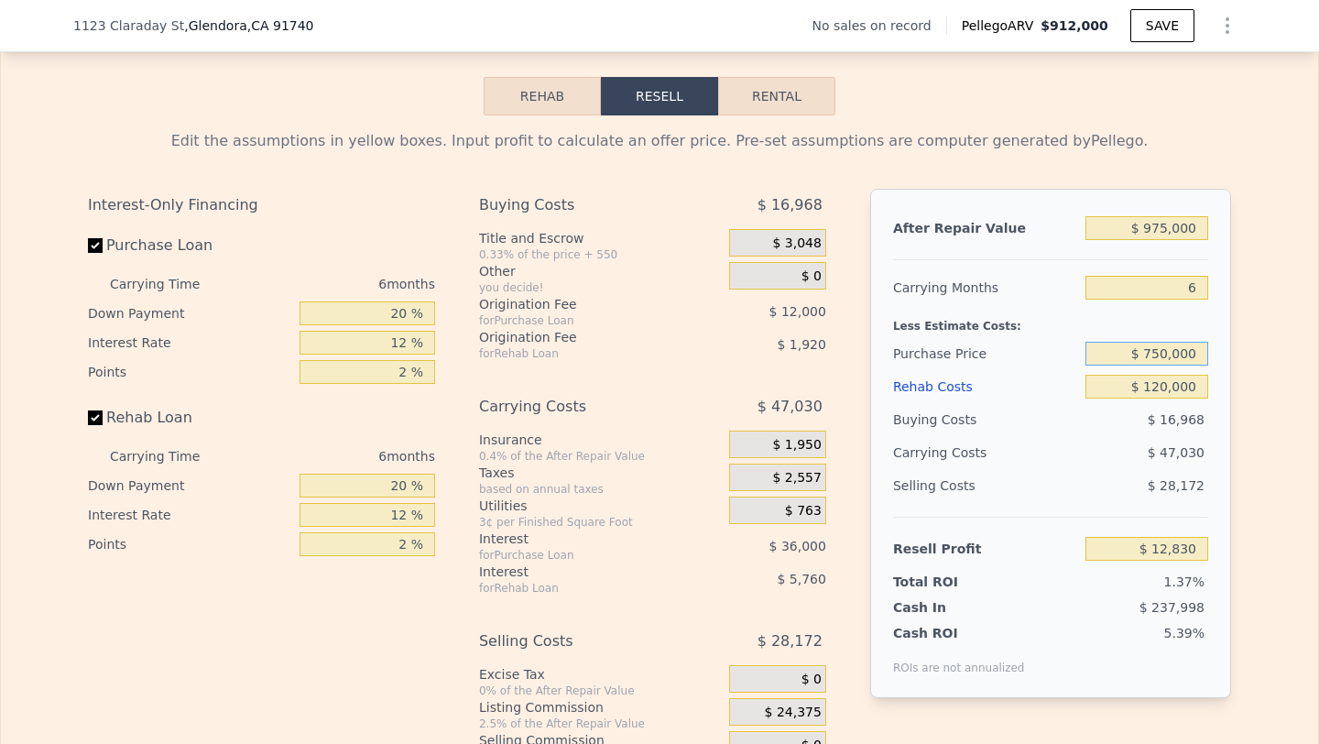
click at [1199, 359] on input "$ 750,000" at bounding box center [1147, 354] width 123 height 24
click at [1144, 455] on div "$ 47,030" at bounding box center [1111, 452] width 193 height 33
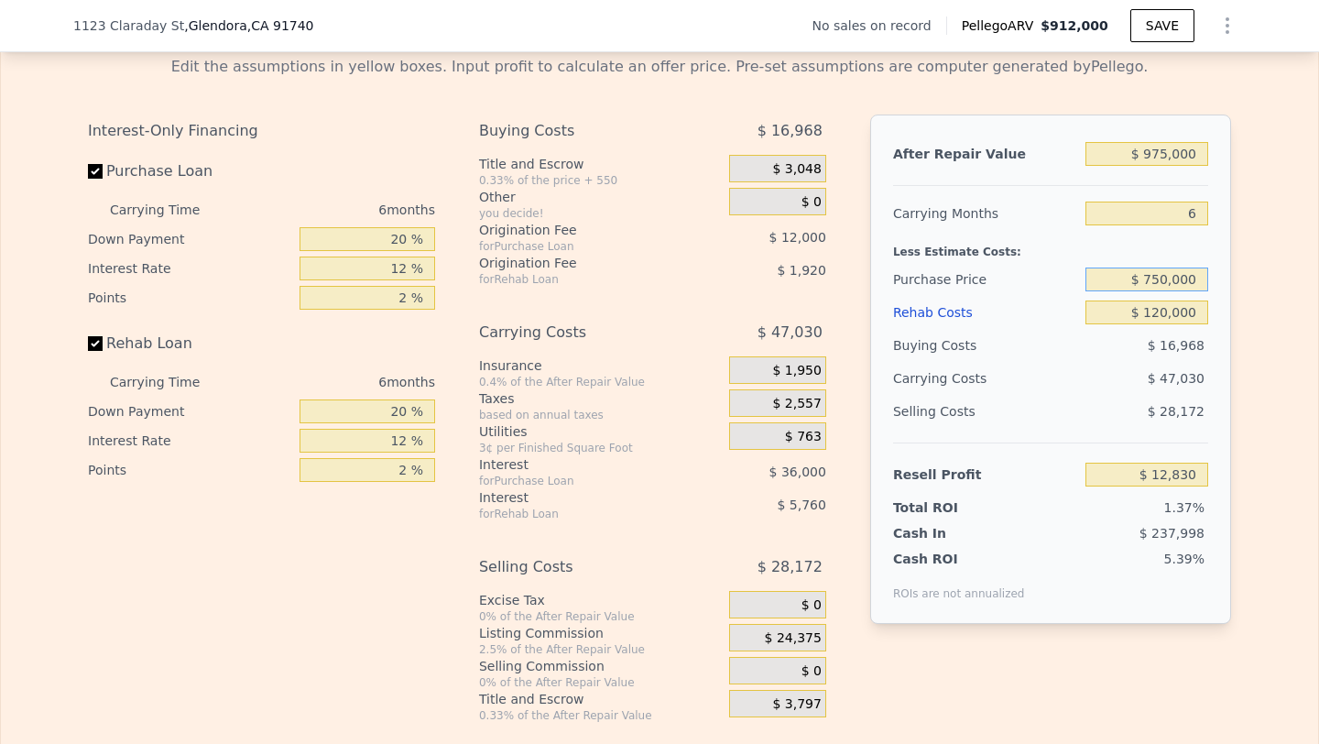
click at [1167, 280] on input "$ 750,000" at bounding box center [1147, 280] width 123 height 24
type input "$ 715,000"
click at [1152, 380] on span "$ 47,030" at bounding box center [1176, 378] width 57 height 15
type input "$ 50,187"
click at [1169, 278] on input "$ 715,000" at bounding box center [1147, 280] width 123 height 24
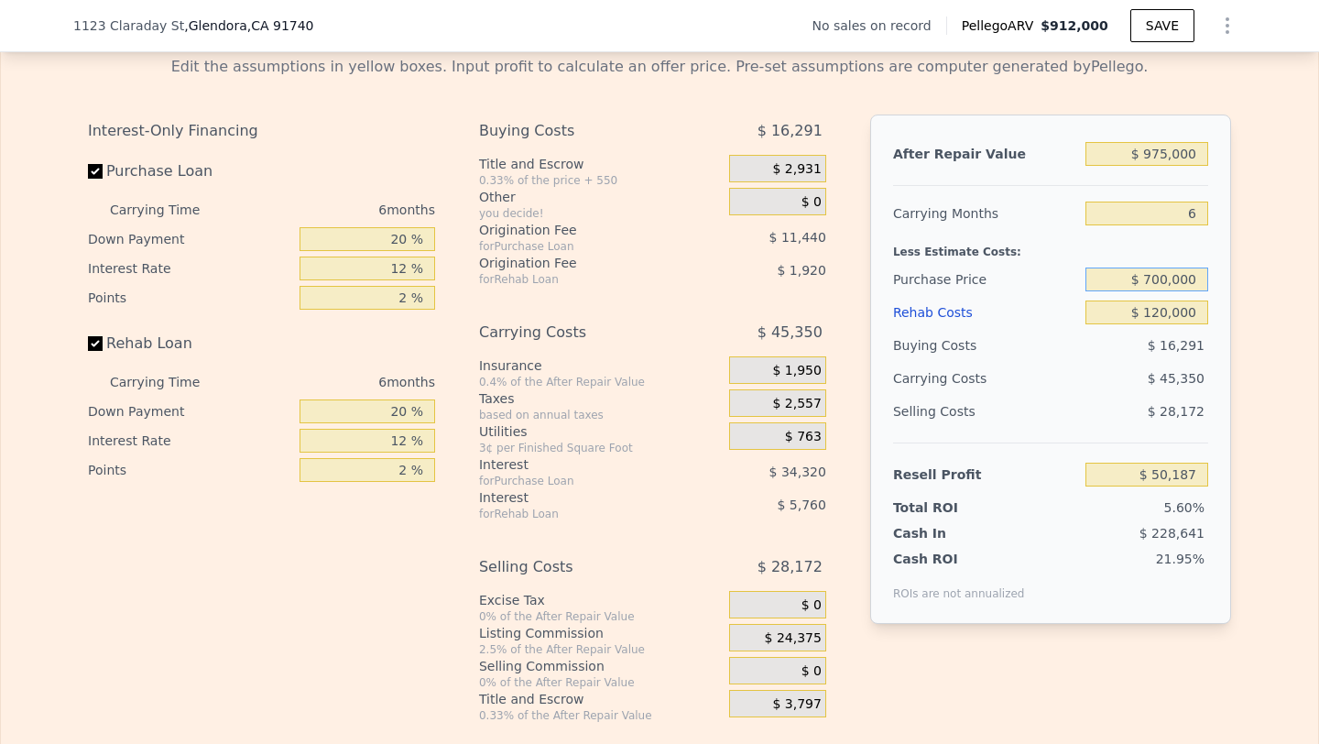
type input "$ 700,000"
click at [1130, 339] on div "$ 16,291" at bounding box center [1148, 345] width 124 height 33
type input "$ 66,197"
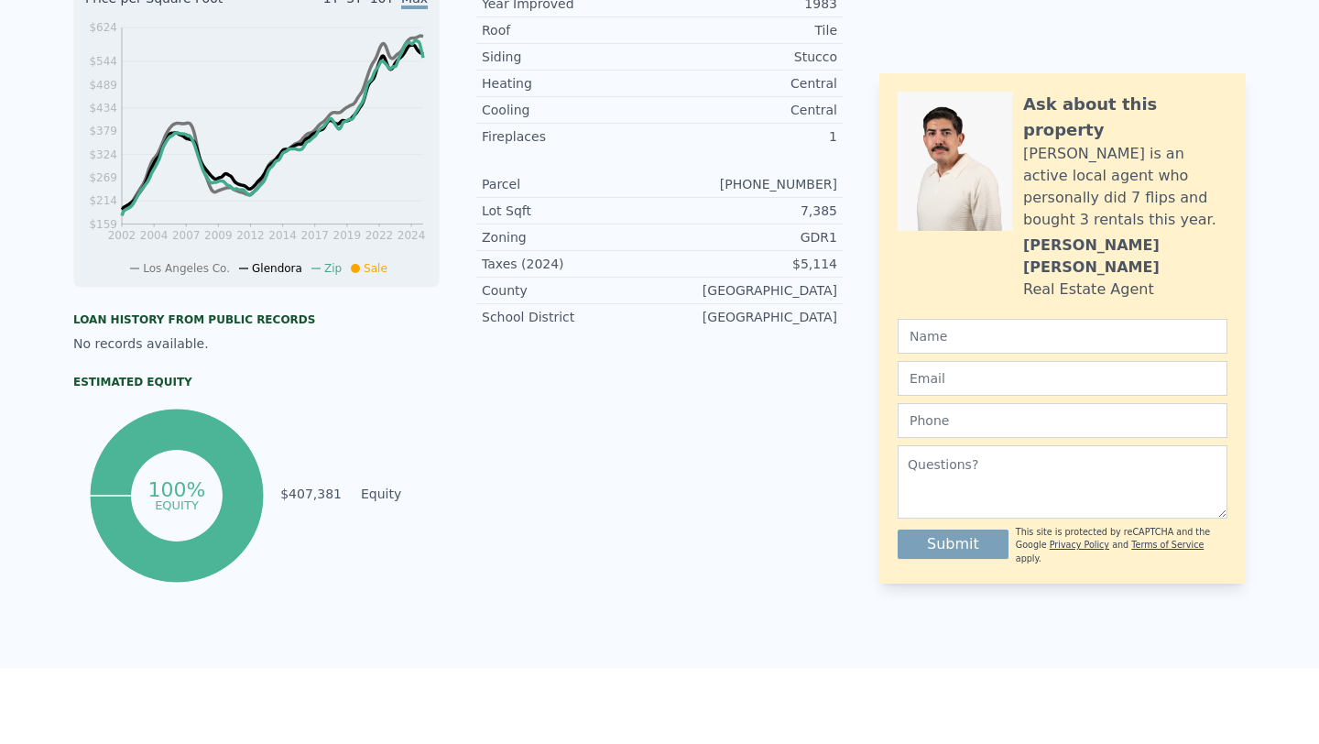
scroll to position [0, 0]
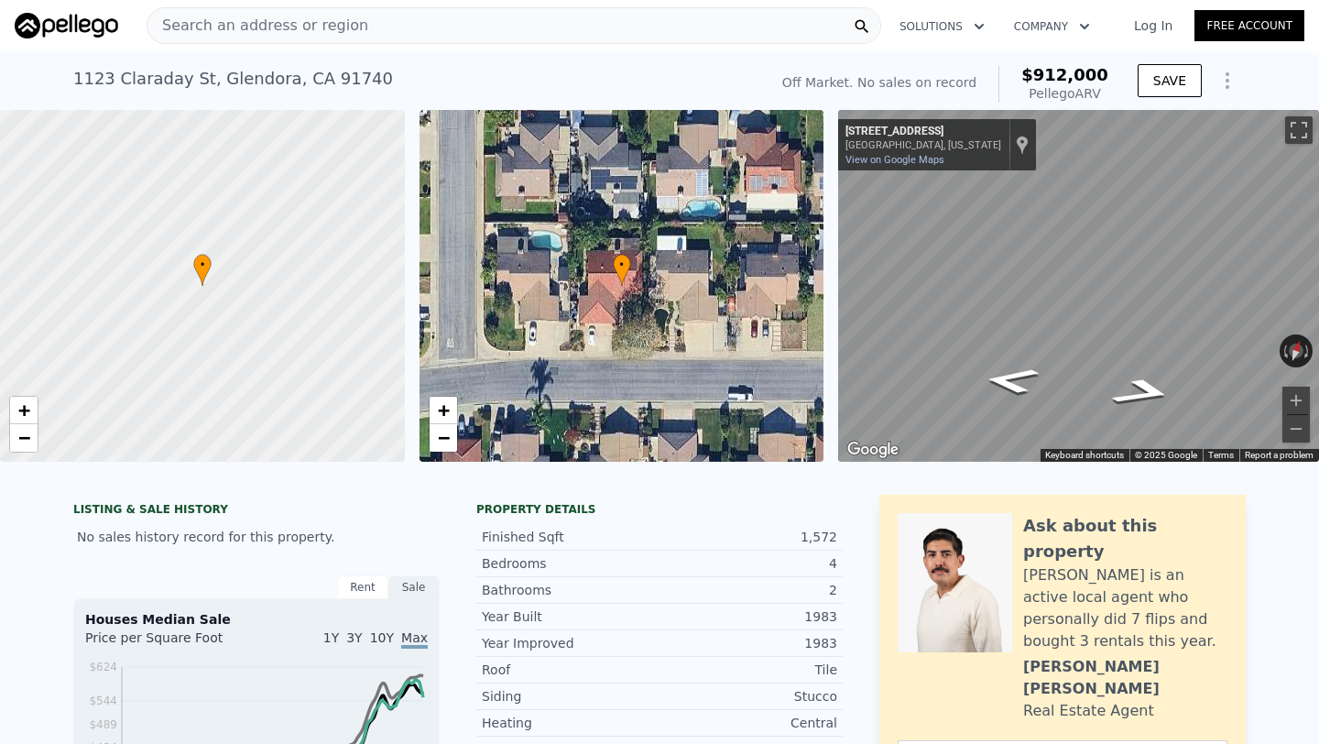
type input "$ 912,000"
type input "5"
type input "$ 0"
type input "$ 29,999"
